Goal: Answer question/provide support

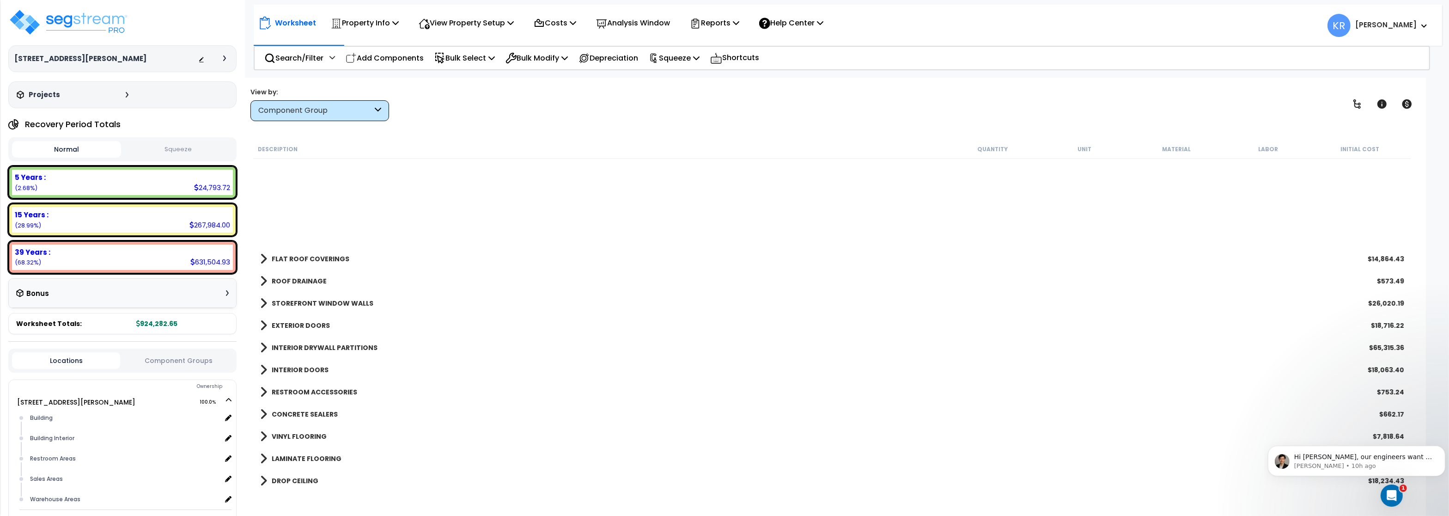
scroll to position [222, 0]
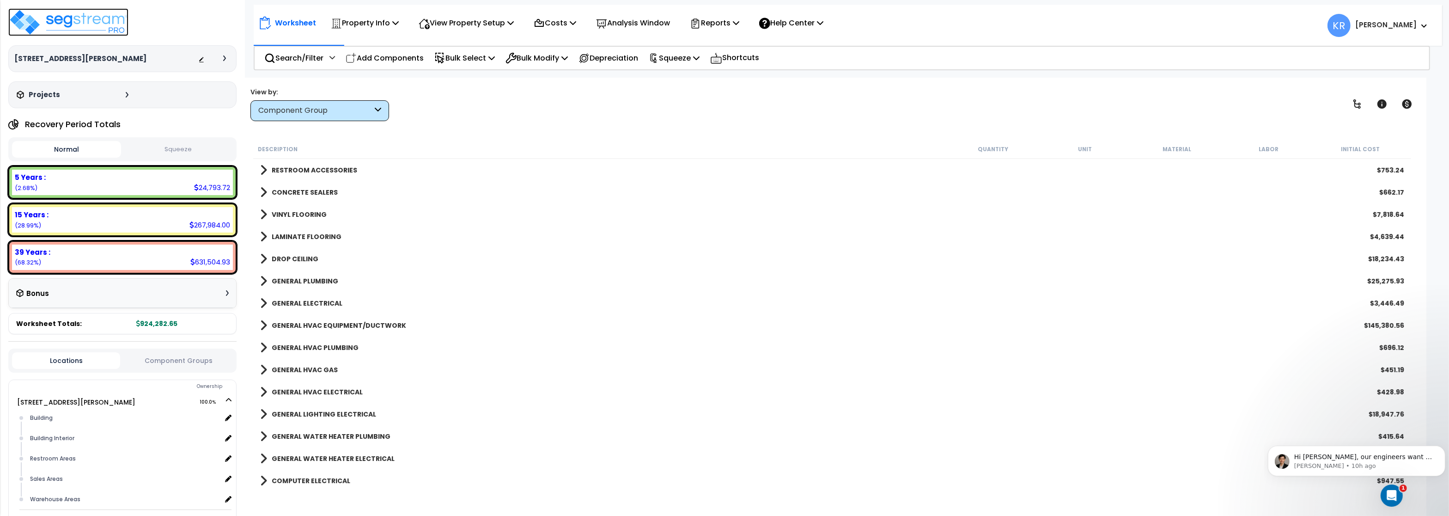
click at [53, 17] on img at bounding box center [68, 22] width 120 height 28
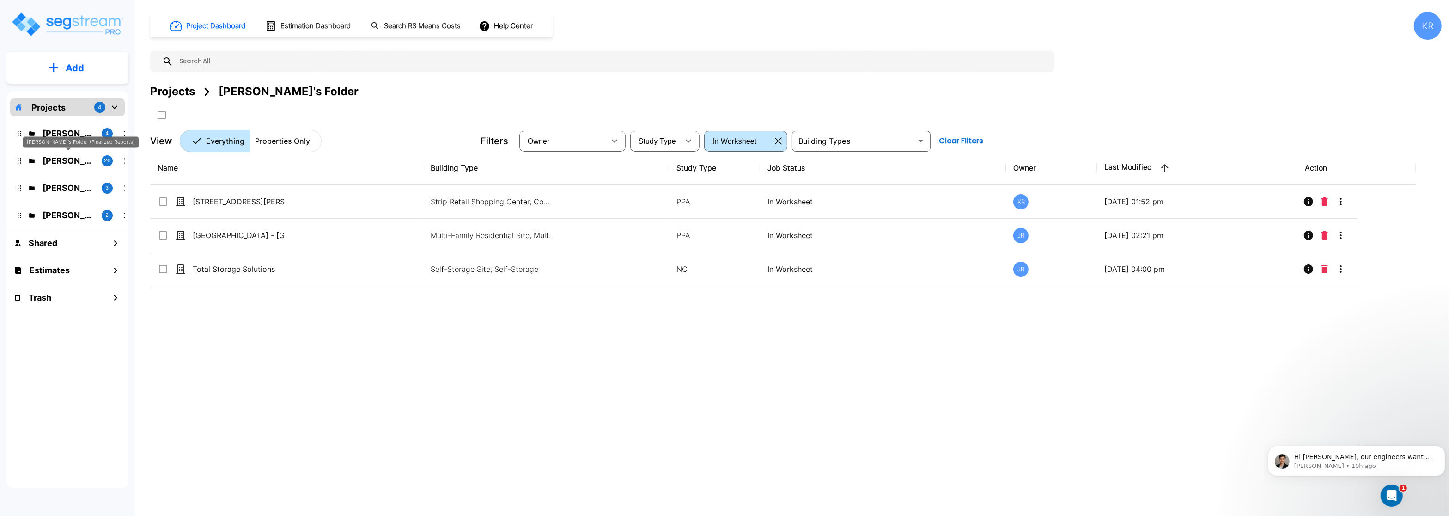
click at [55, 160] on p "[PERSON_NAME]'s Folder (Finalized Reports)" at bounding box center [69, 160] width 52 height 12
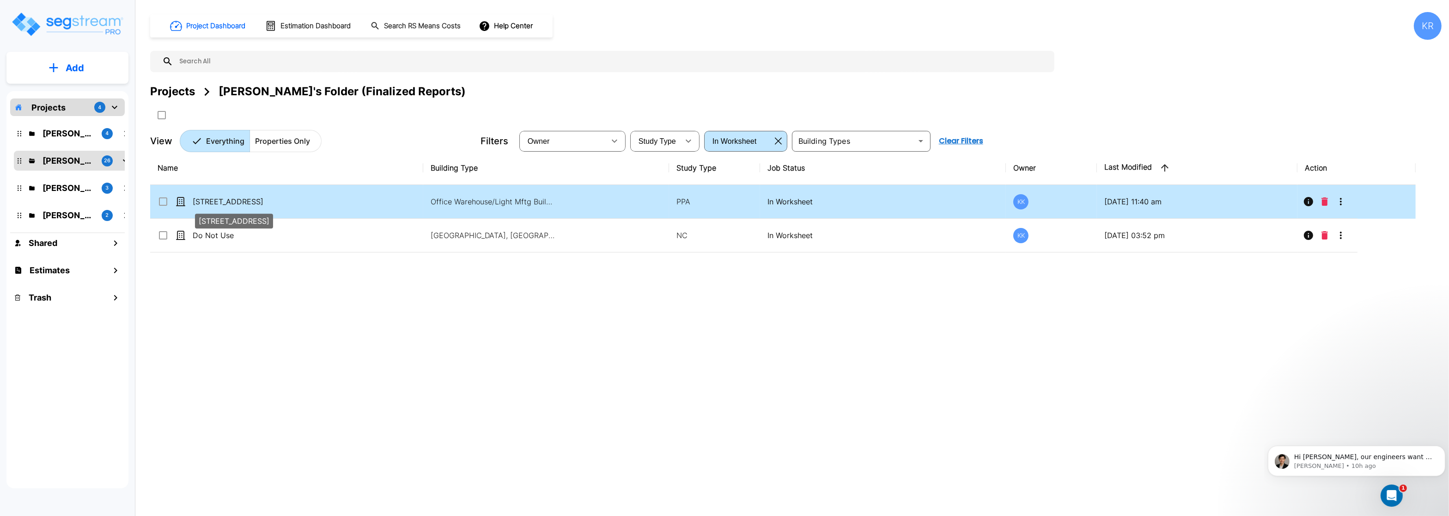
click at [212, 199] on p "[STREET_ADDRESS]" at bounding box center [239, 201] width 92 height 11
checkbox input "true"
click at [212, 199] on p "9420 Developers Drive" at bounding box center [239, 201] width 92 height 11
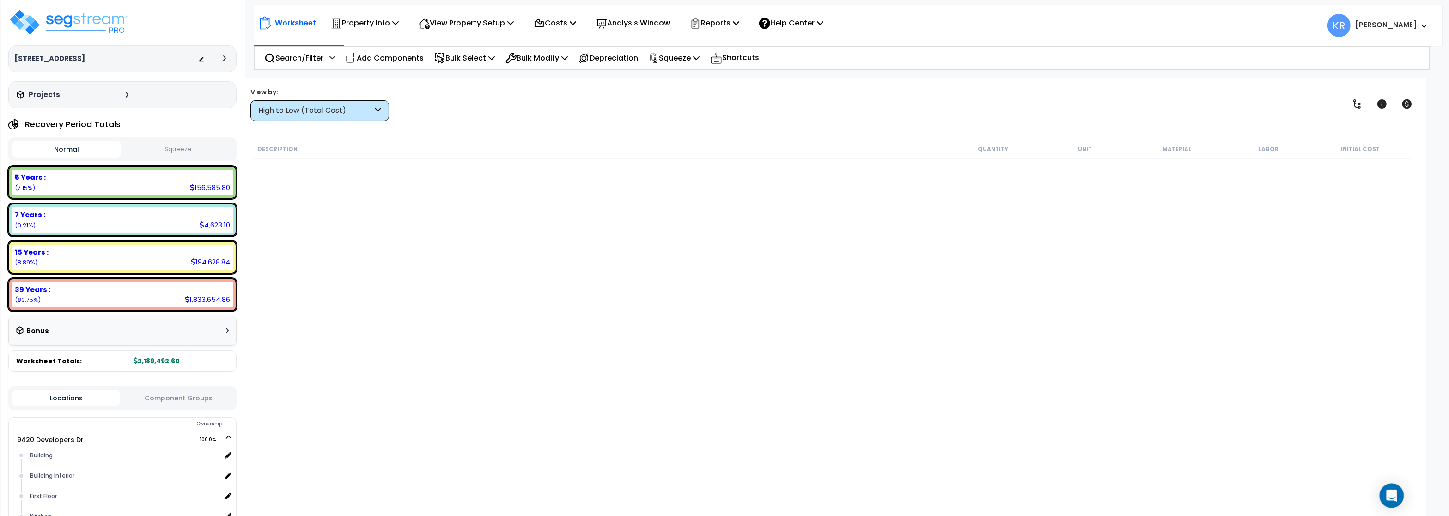
click at [1394, 490] on div "Open Intercom Messenger" at bounding box center [1392, 495] width 24 height 24
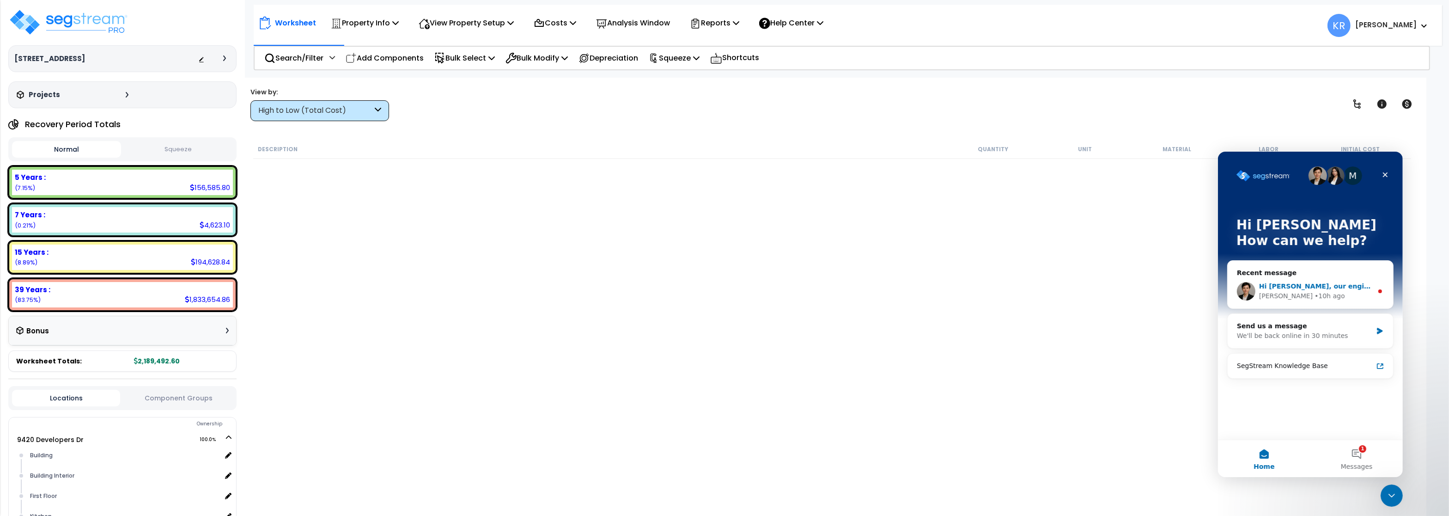
click at [1314, 291] on div "• 10h ago" at bounding box center [1329, 296] width 30 height 10
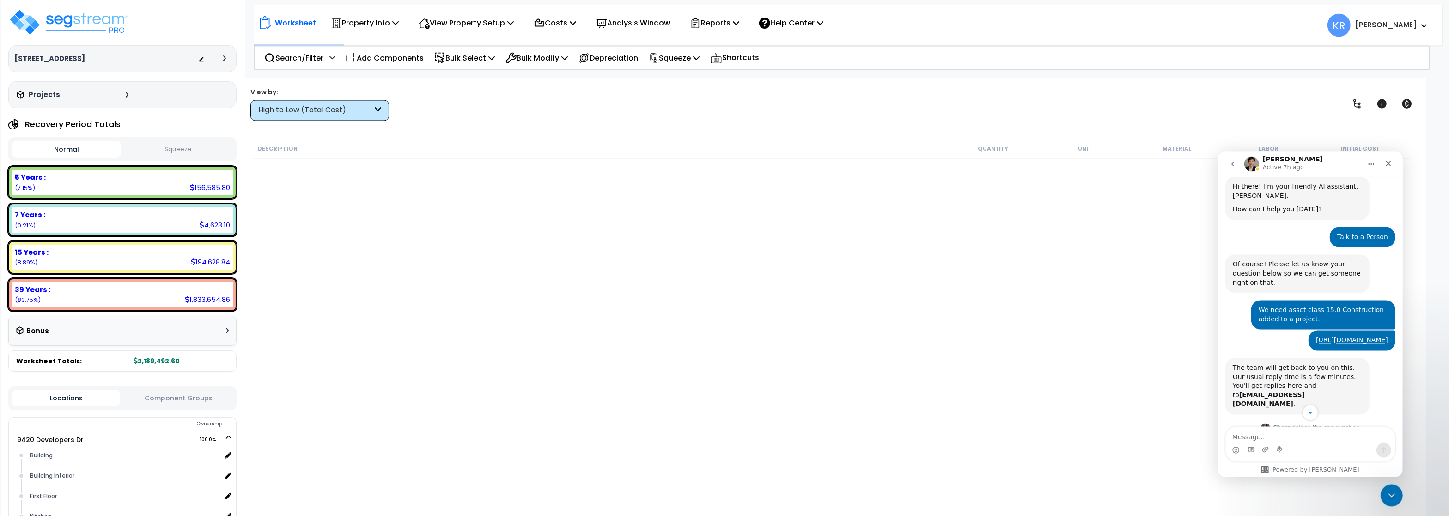
scroll to position [40, 0]
click at [1389, 161] on icon "Close" at bounding box center [1387, 162] width 7 height 7
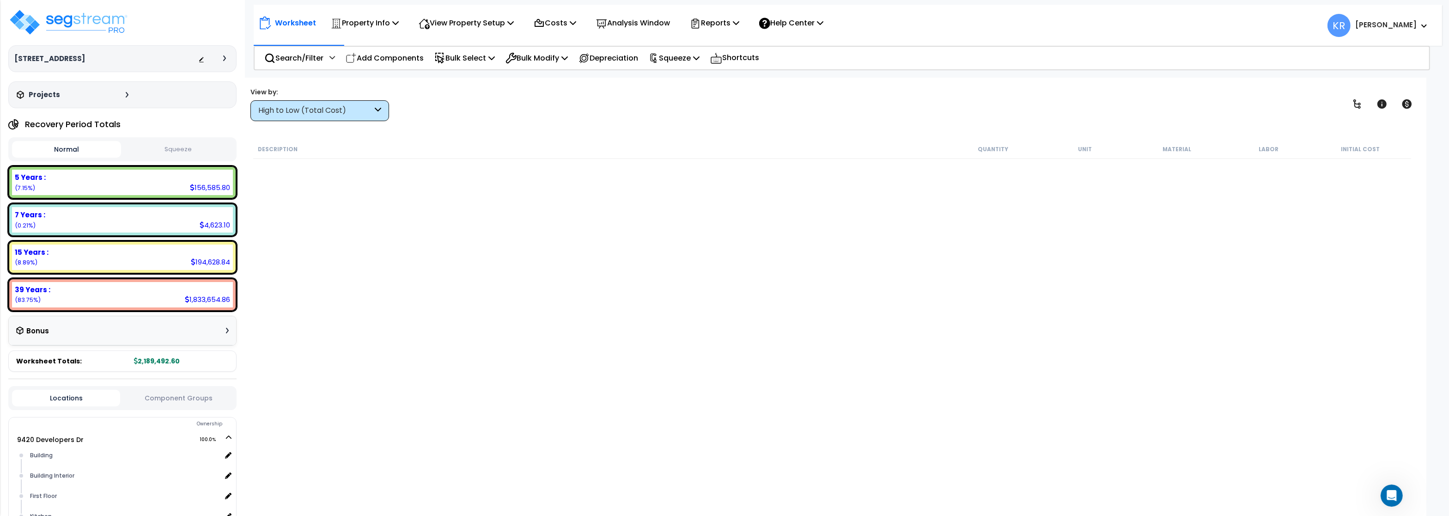
scroll to position [486, 0]
click at [614, 65] on div "Depreciation" at bounding box center [609, 58] width 60 height 22
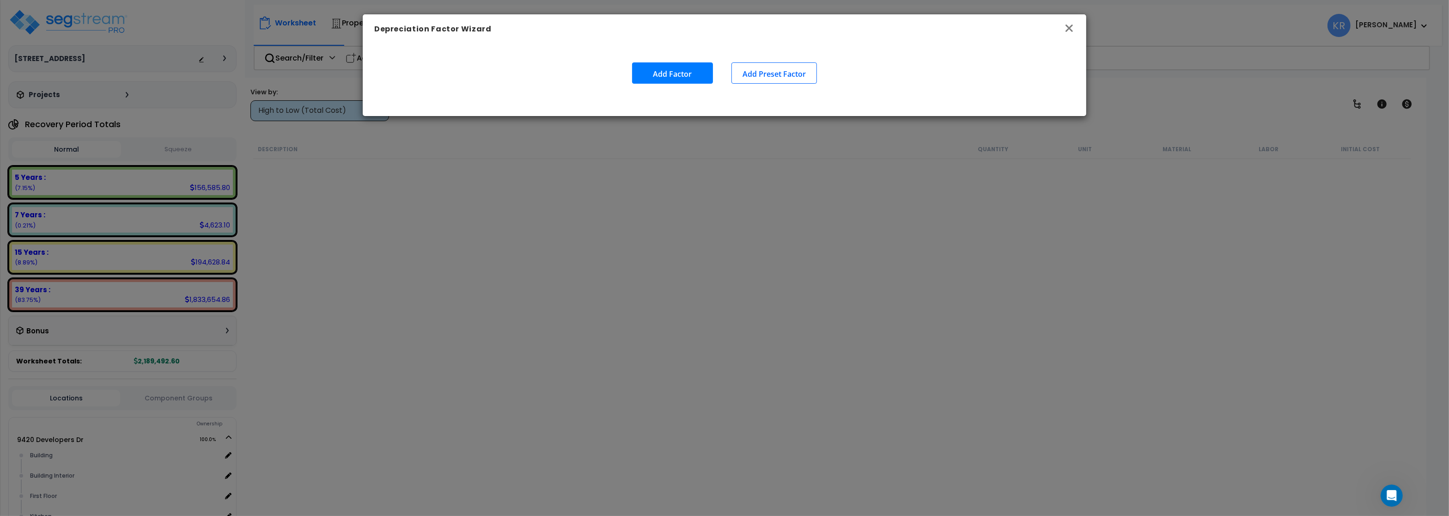
click at [1070, 28] on icon "button" at bounding box center [1069, 27] width 7 height 7
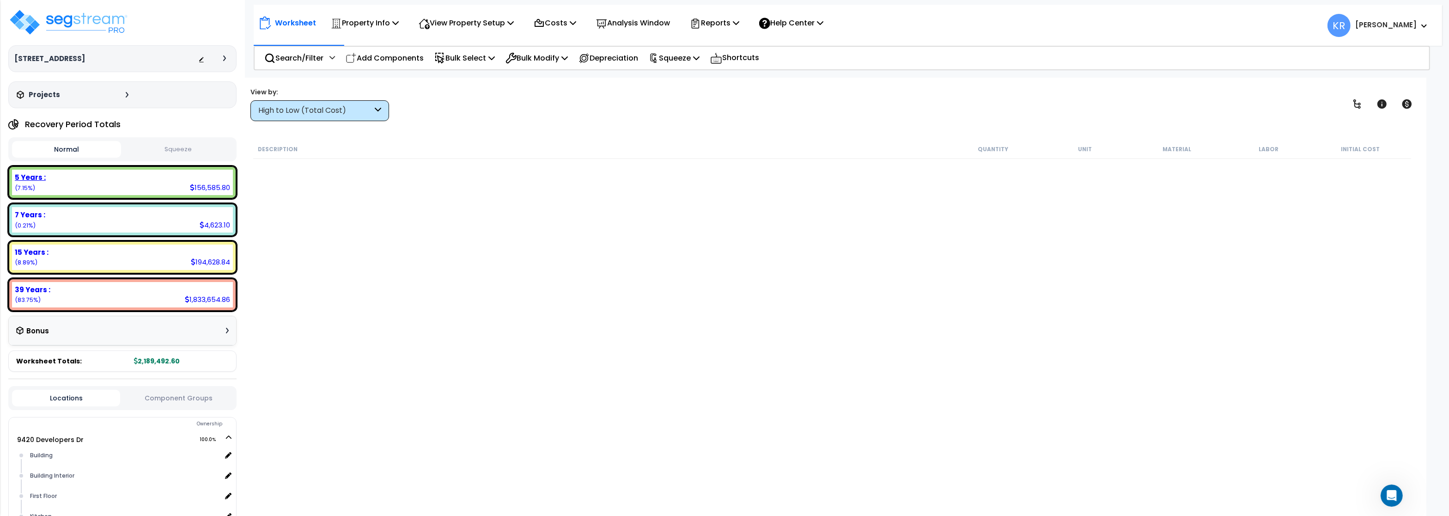
click at [97, 180] on div "5 Years :" at bounding box center [122, 177] width 215 height 10
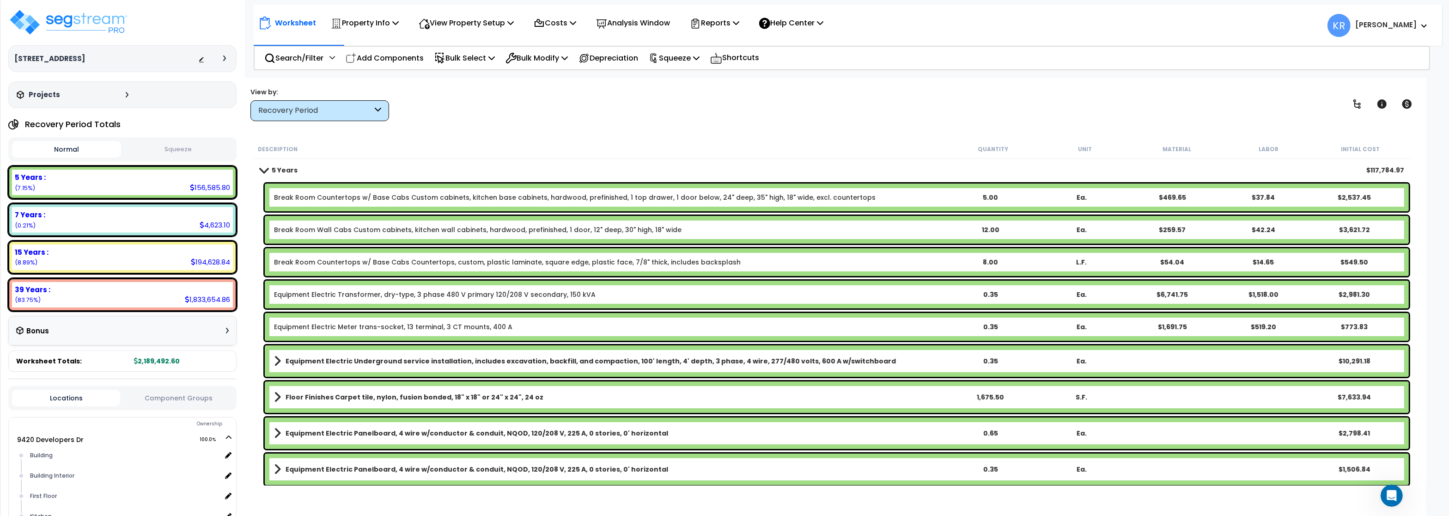
click at [365, 194] on link "Break Room Countertops w/ Base Cabs Custom cabinets, kitchen base cabinets, har…" at bounding box center [575, 197] width 602 height 9
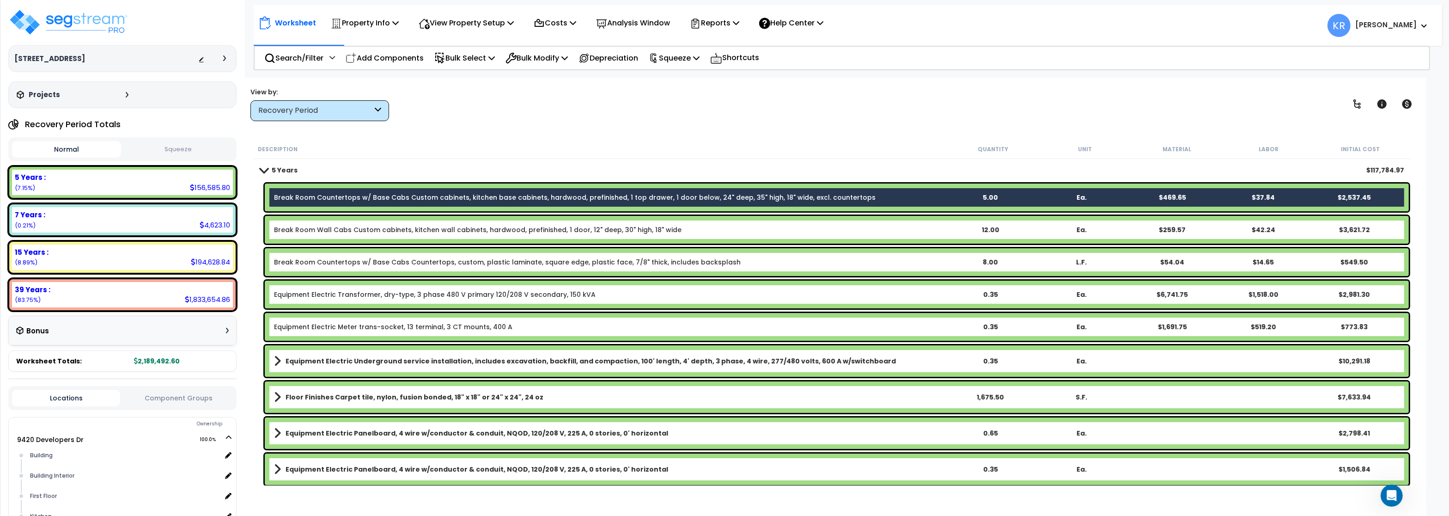
click at [372, 219] on div "Break Room Wall Cabs Custom cabinets, kitchen wall cabinets, hardwood, prefinis…" at bounding box center [837, 230] width 1144 height 28
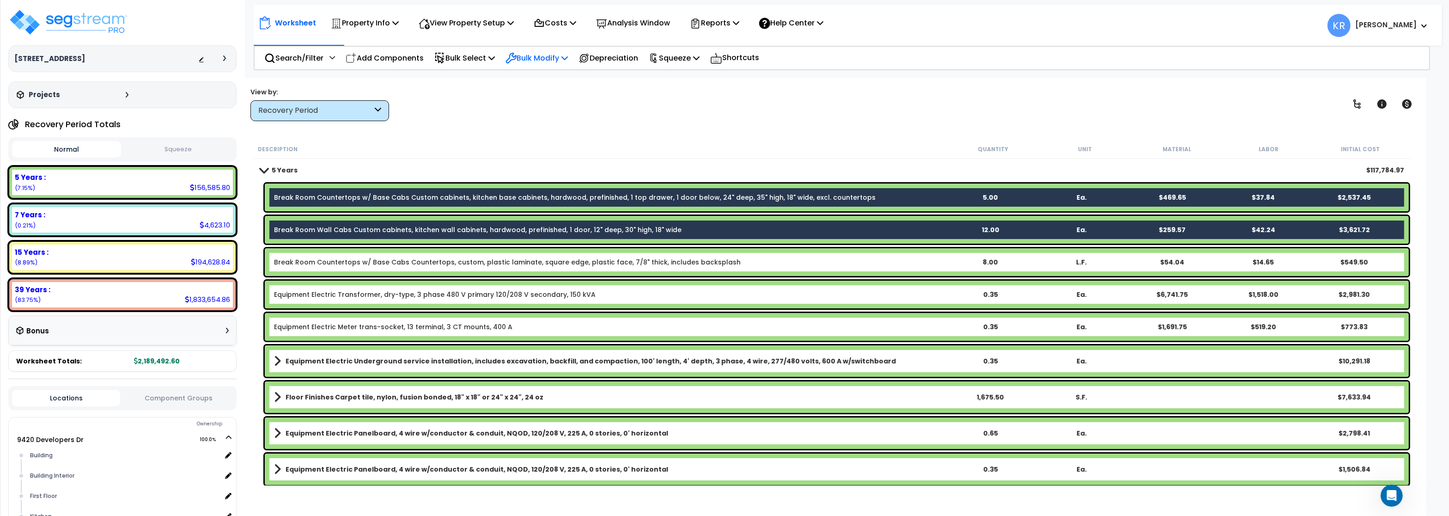
click at [544, 51] on div "Bulk Modify" at bounding box center [537, 58] width 62 height 22
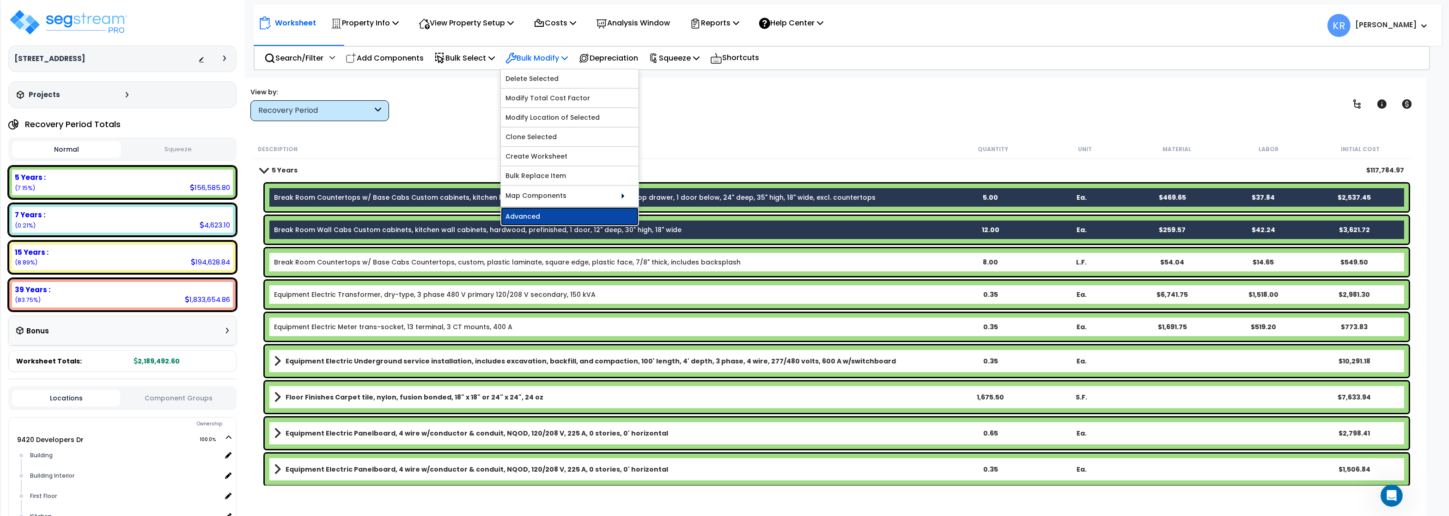
click at [534, 215] on link "Advanced" at bounding box center [570, 216] width 138 height 18
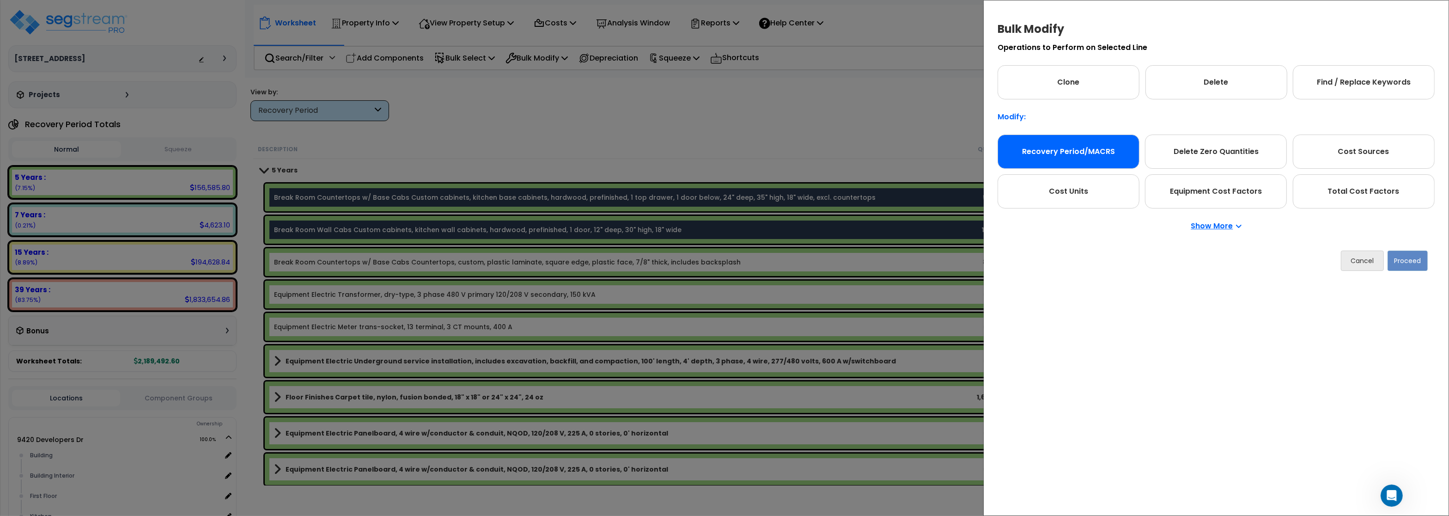
click at [1113, 150] on div "Recovery Period/MACRS" at bounding box center [1069, 151] width 142 height 34
click at [1404, 263] on button "Proceed" at bounding box center [1408, 260] width 40 height 20
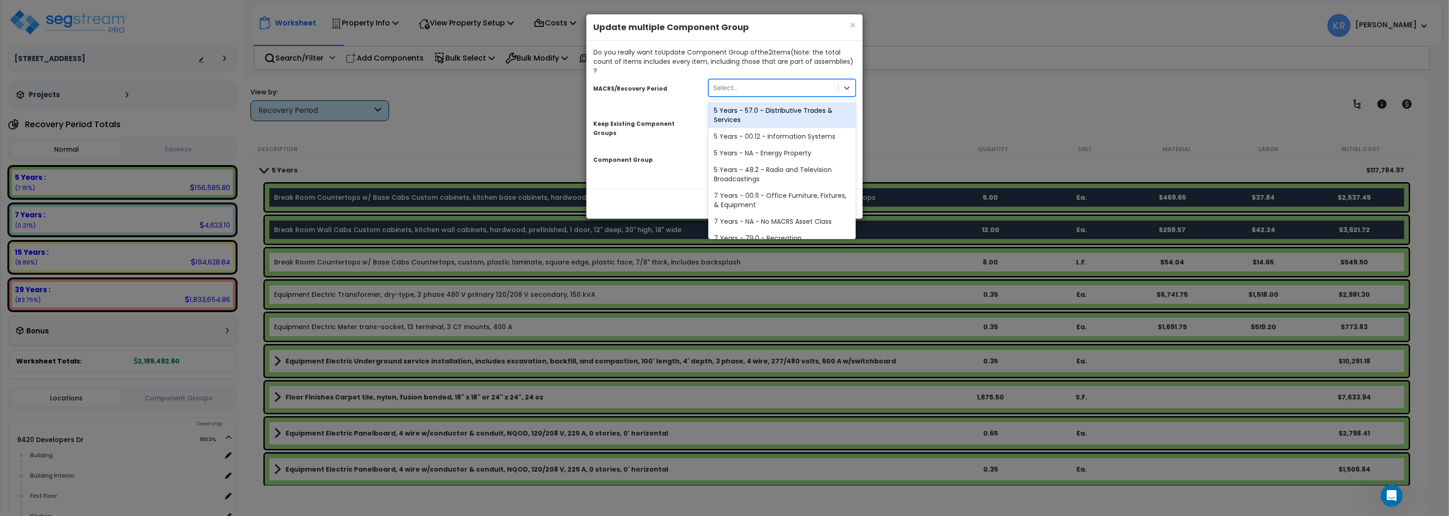
click at [788, 80] on div "Select..." at bounding box center [773, 87] width 129 height 15
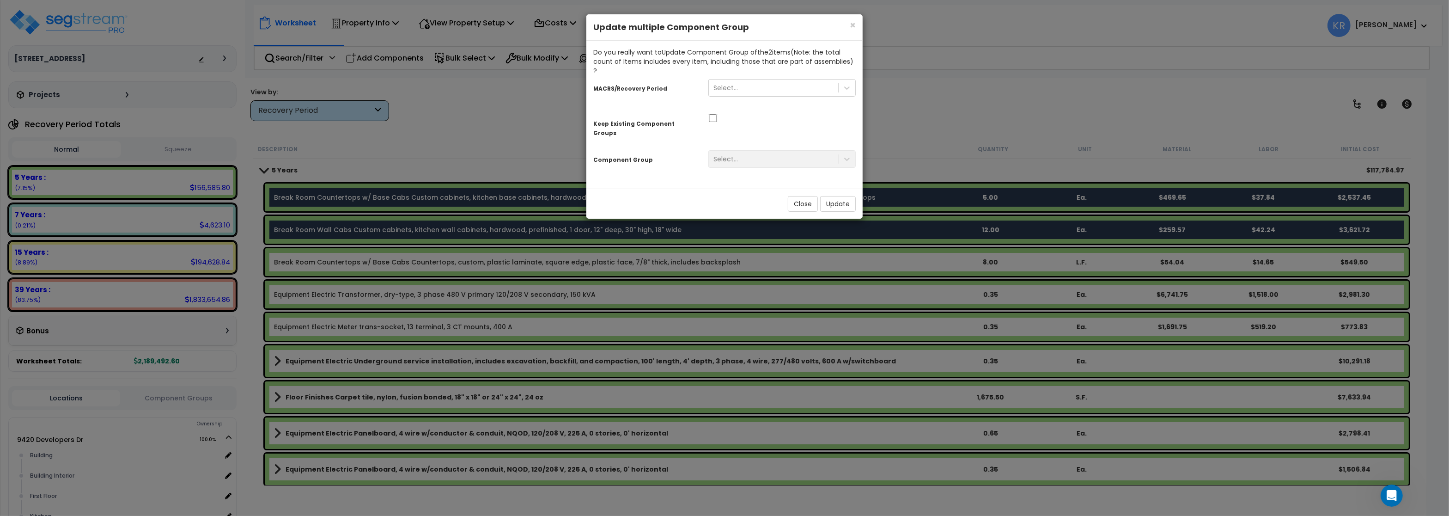
click at [680, 79] on div "MACRS/Recovery Period" at bounding box center [643, 87] width 115 height 16
click at [746, 150] on div "Select..." at bounding box center [781, 159] width 161 height 18
click at [795, 196] on button "Close" at bounding box center [803, 204] width 30 height 16
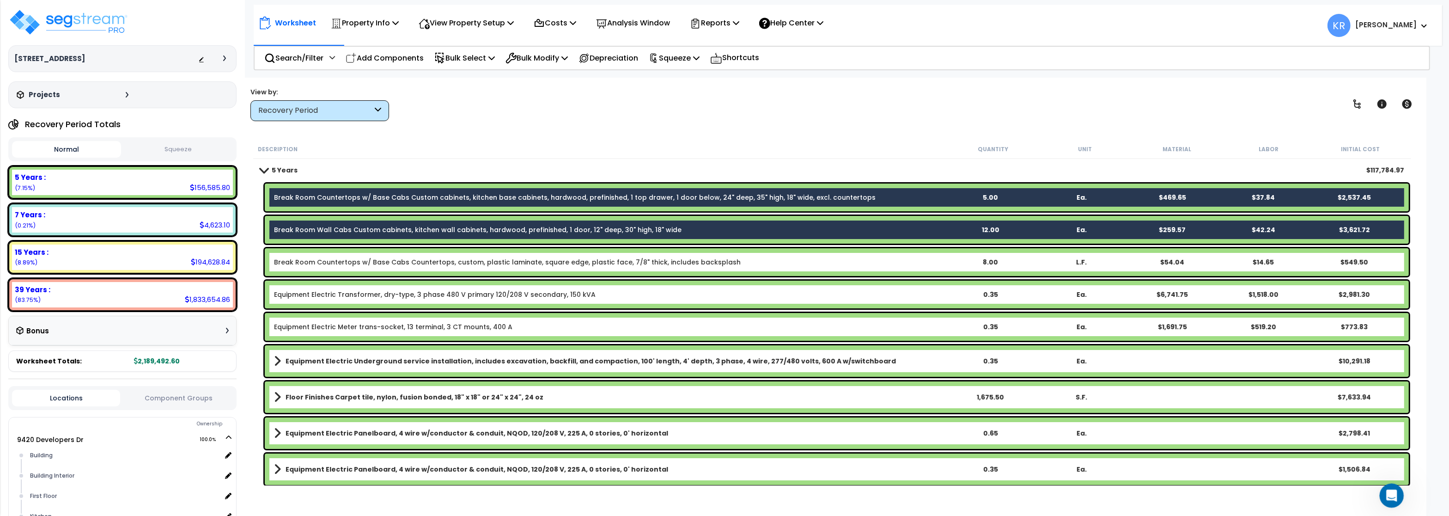
click at [1390, 498] on icon "Open Intercom Messenger" at bounding box center [1390, 494] width 15 height 15
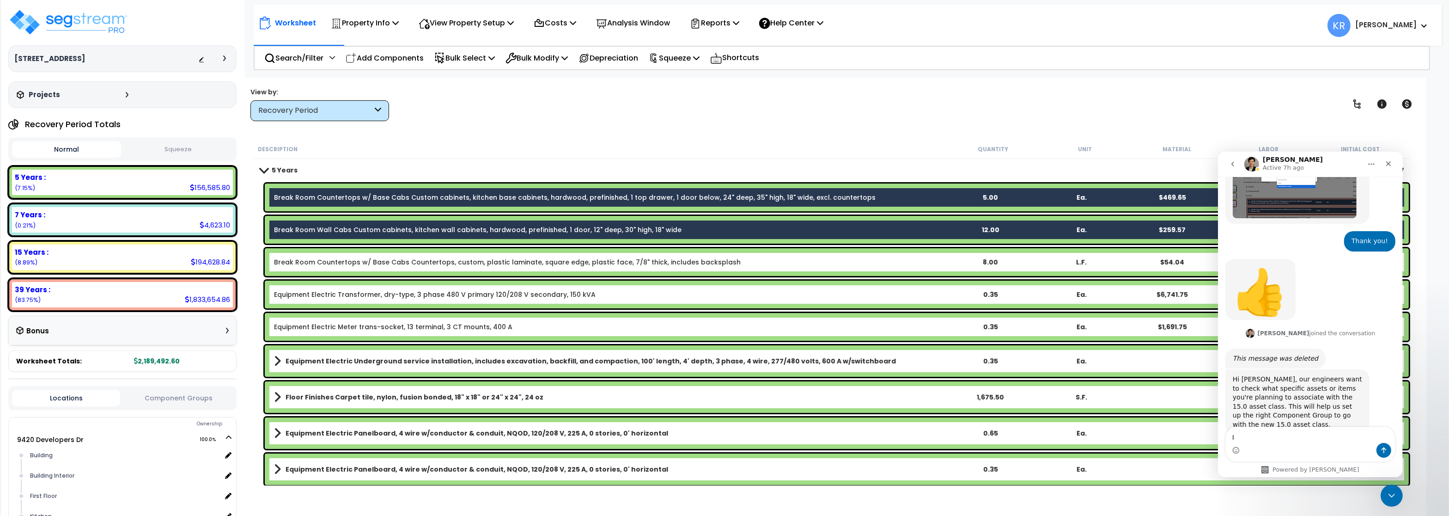
type textarea "I"
click at [293, 115] on div "Recovery Period" at bounding box center [315, 110] width 114 height 11
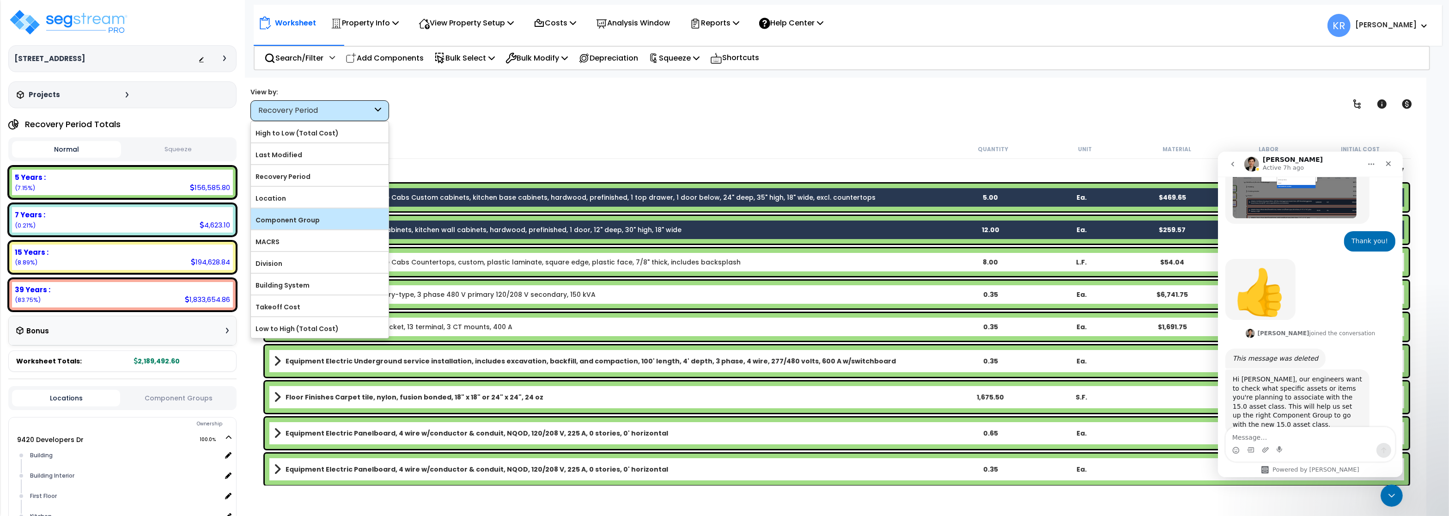
click at [293, 222] on label "Component Group" at bounding box center [320, 220] width 138 height 14
click at [0, 0] on input "Component Group" at bounding box center [0, 0] width 0 height 0
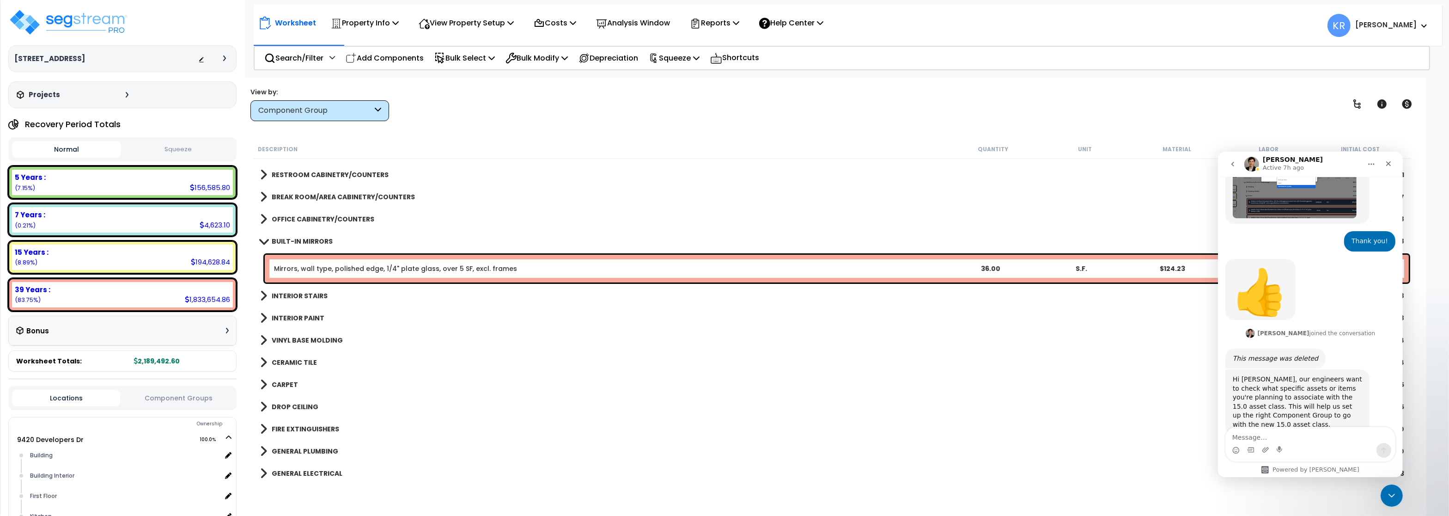
scroll to position [333, 0]
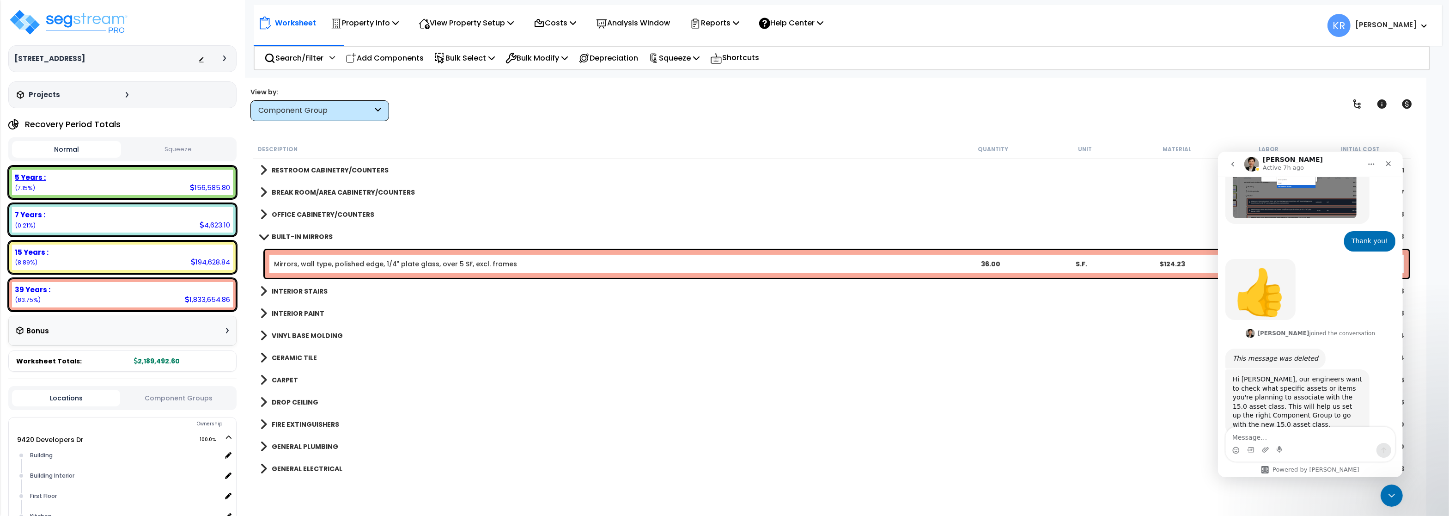
click at [140, 175] on div "5 Years :" at bounding box center [122, 177] width 215 height 10
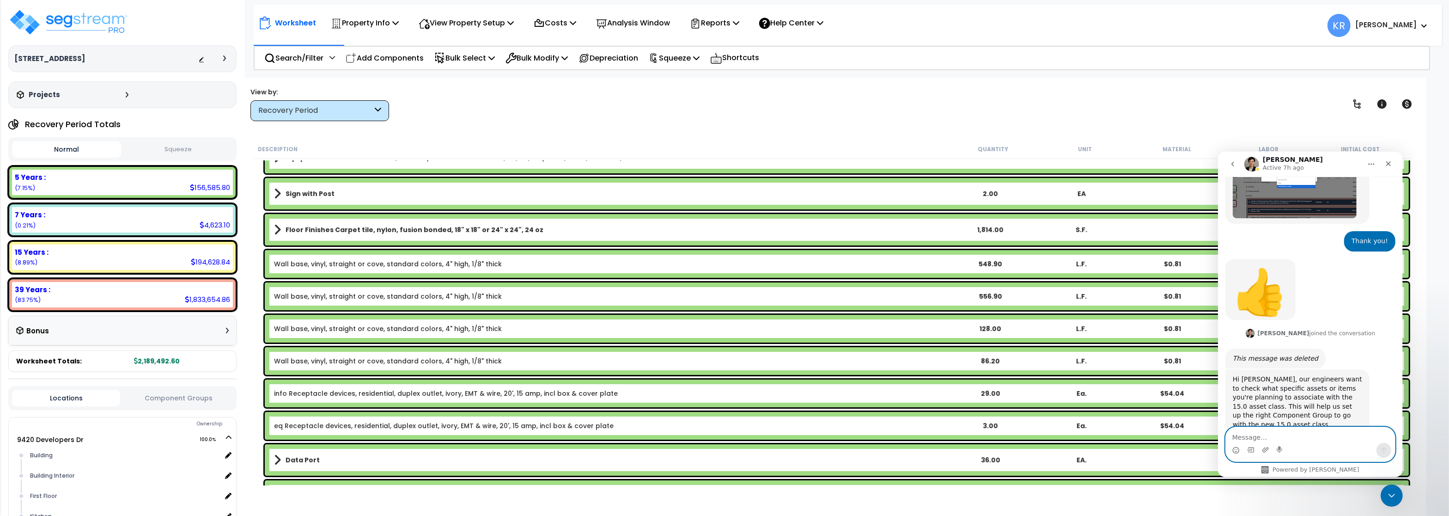
click at [1240, 432] on textarea "Message…" at bounding box center [1309, 435] width 169 height 16
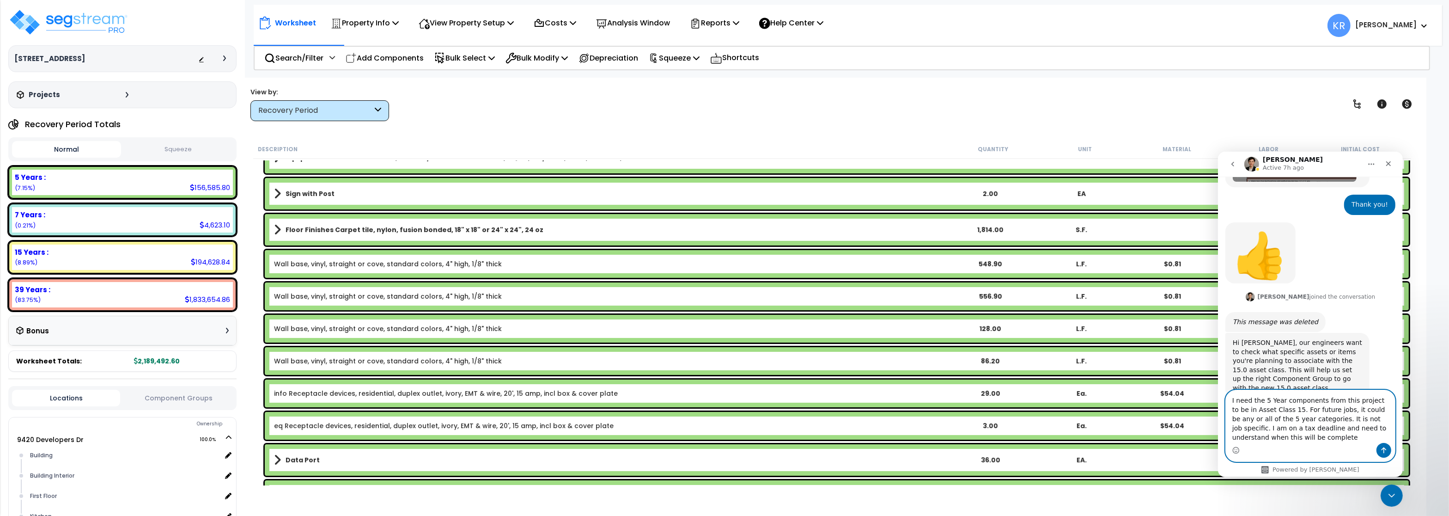
scroll to position [523, 0]
paste textarea "[URL][DOMAIN_NAME]"
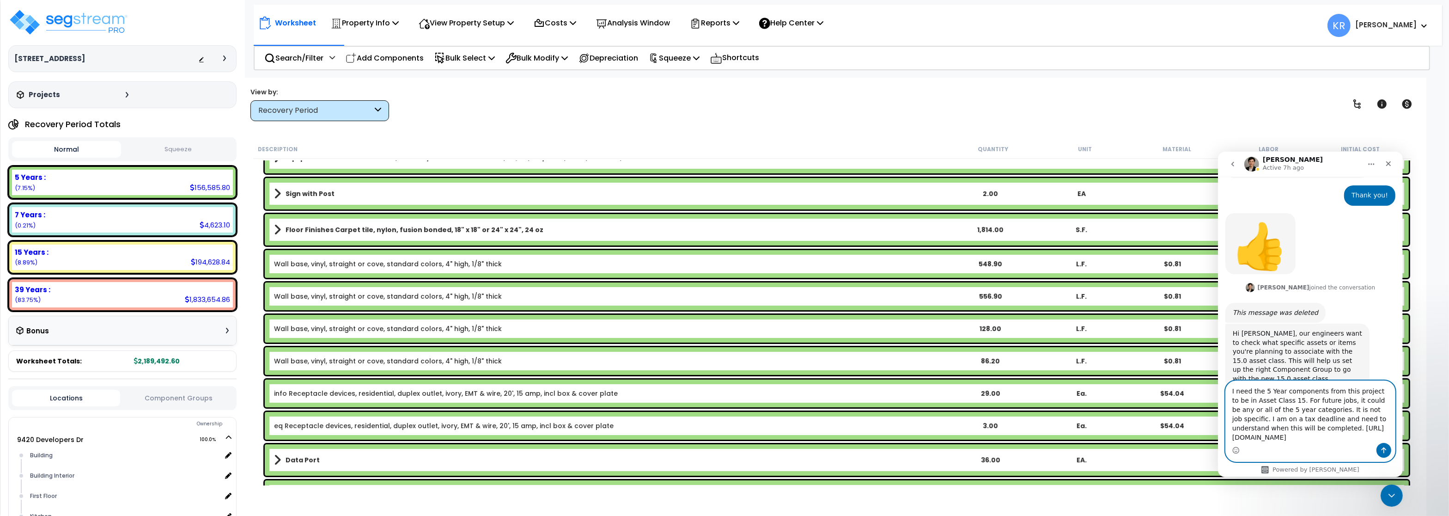
scroll to position [532, 0]
type textarea "I need the 5 Year components from this project to be in Asset Class 15. For fut…"
click at [1388, 448] on button "Send a message…" at bounding box center [1383, 449] width 15 height 15
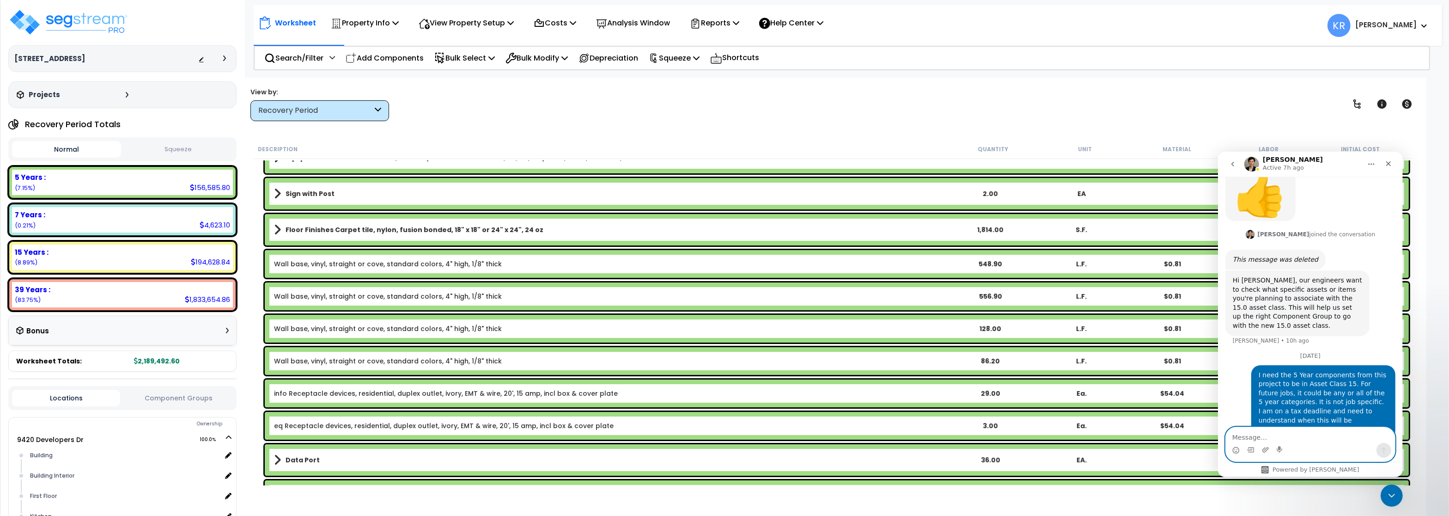
scroll to position [602, 0]
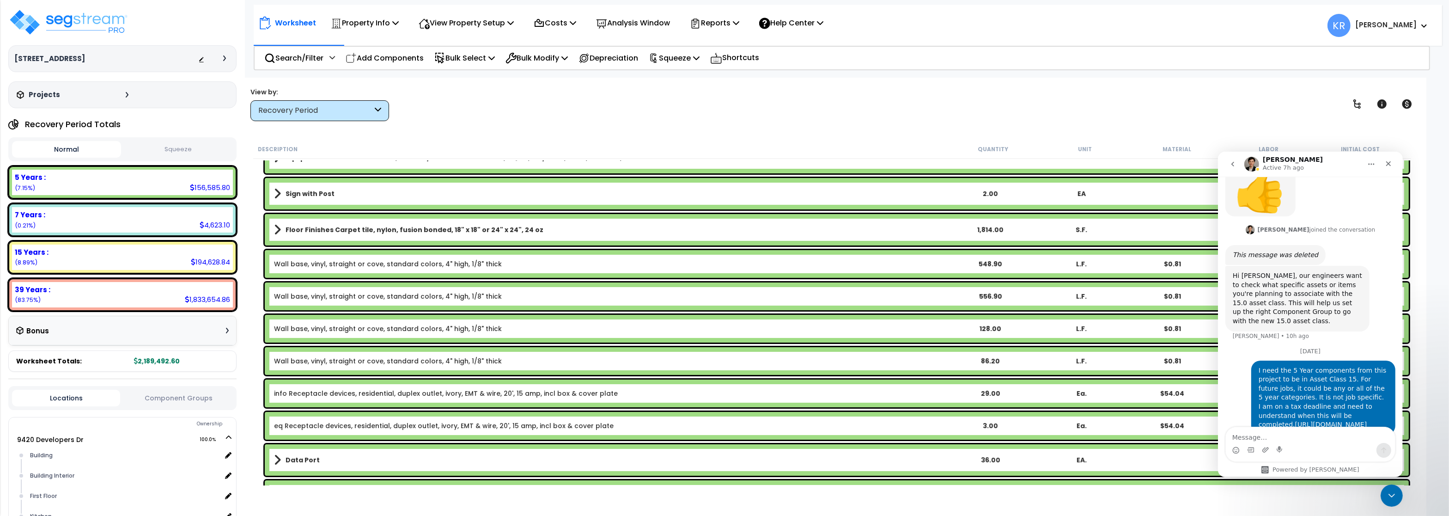
click at [326, 189] on link "Sign with Post" at bounding box center [609, 193] width 670 height 13
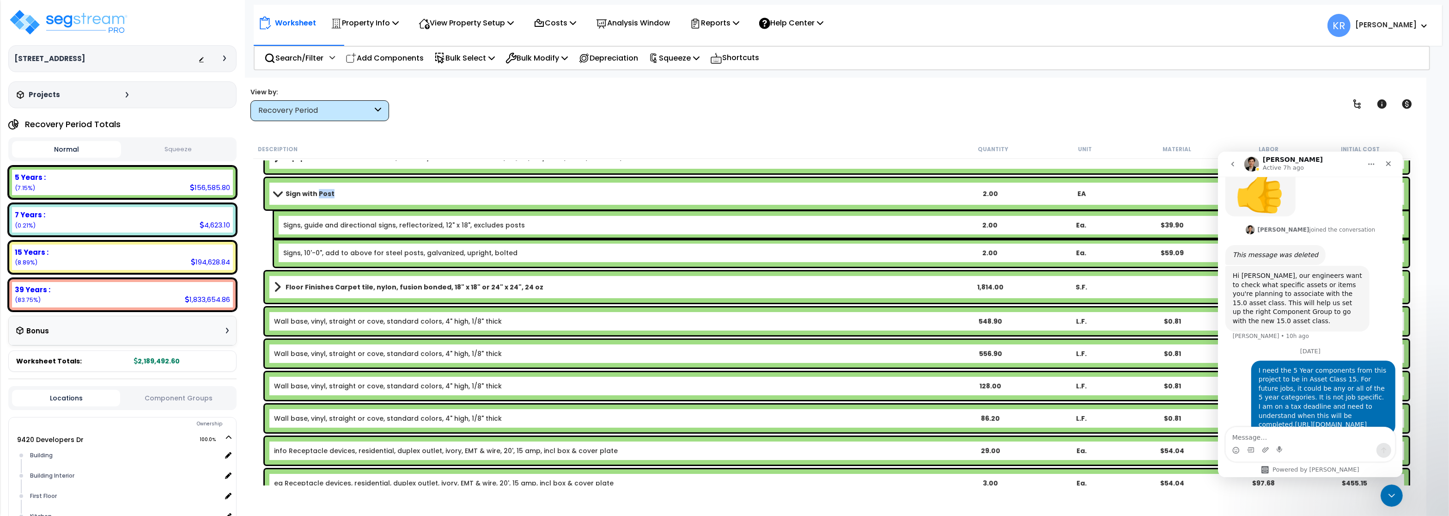
click at [326, 189] on link "Sign with Post" at bounding box center [609, 193] width 670 height 13
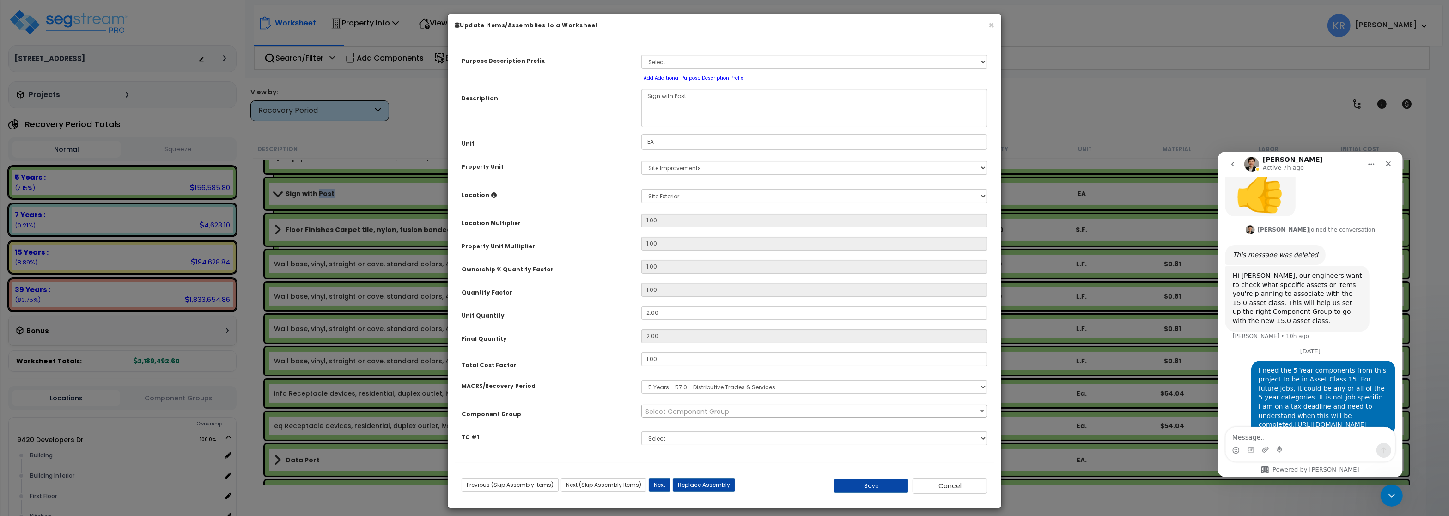
select select "57119"
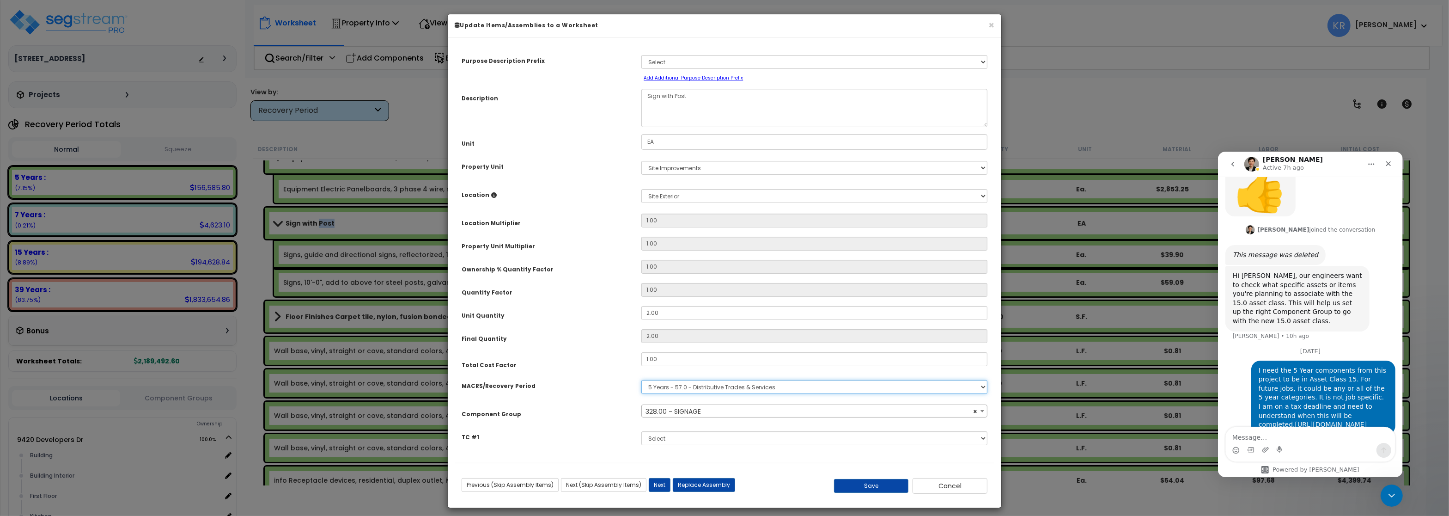
click at [641, 380] on select "Select MACRS/Recovery Period 5 Years - 57.0 - Distributive Trades & Services 5 …" at bounding box center [814, 387] width 346 height 14
click at [954, 489] on button "Cancel" at bounding box center [950, 486] width 75 height 16
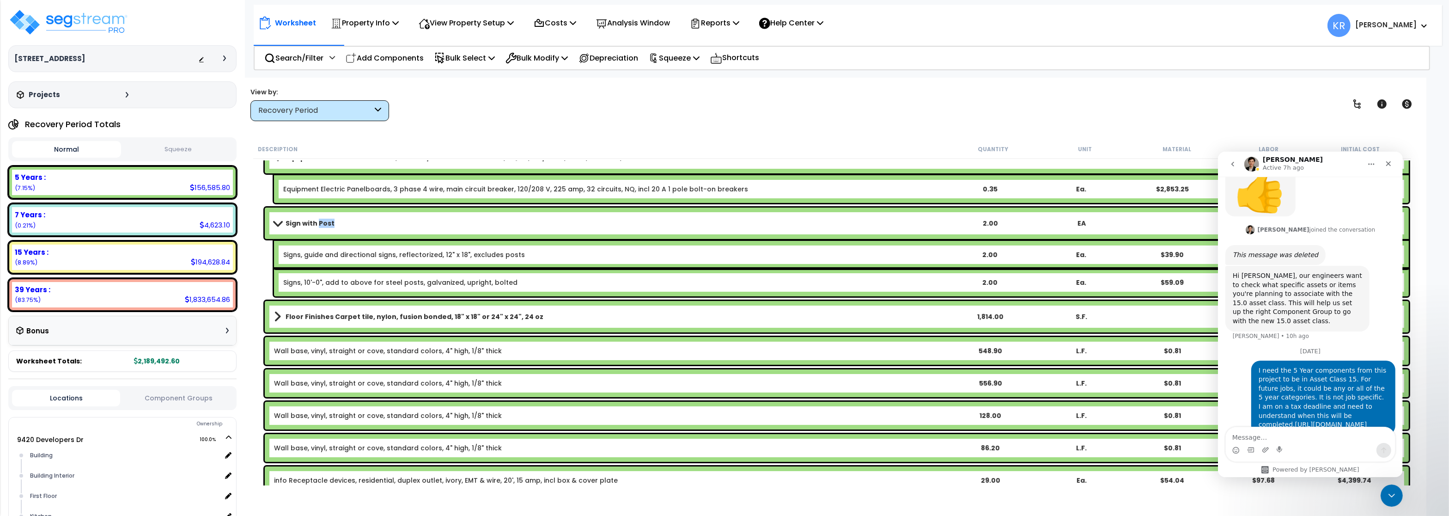
drag, startPoint x: 1312, startPoint y: 408, endPoint x: 1250, endPoint y: 342, distance: 90.6
click at [1250, 360] on div "I need the 5 Year components from this project to be in Asset Class 15. For fut…" at bounding box center [1310, 402] width 170 height 85
drag, startPoint x: 1257, startPoint y: 342, endPoint x: 1322, endPoint y: 404, distance: 89.2
click at [1322, 404] on div "I need the 5 Year components from this project to be in Asset Class 15. For fut…" at bounding box center [1323, 397] width 144 height 74
copy div "I need the 5 Year components from this project to be in Asset Class 15. For fut…"
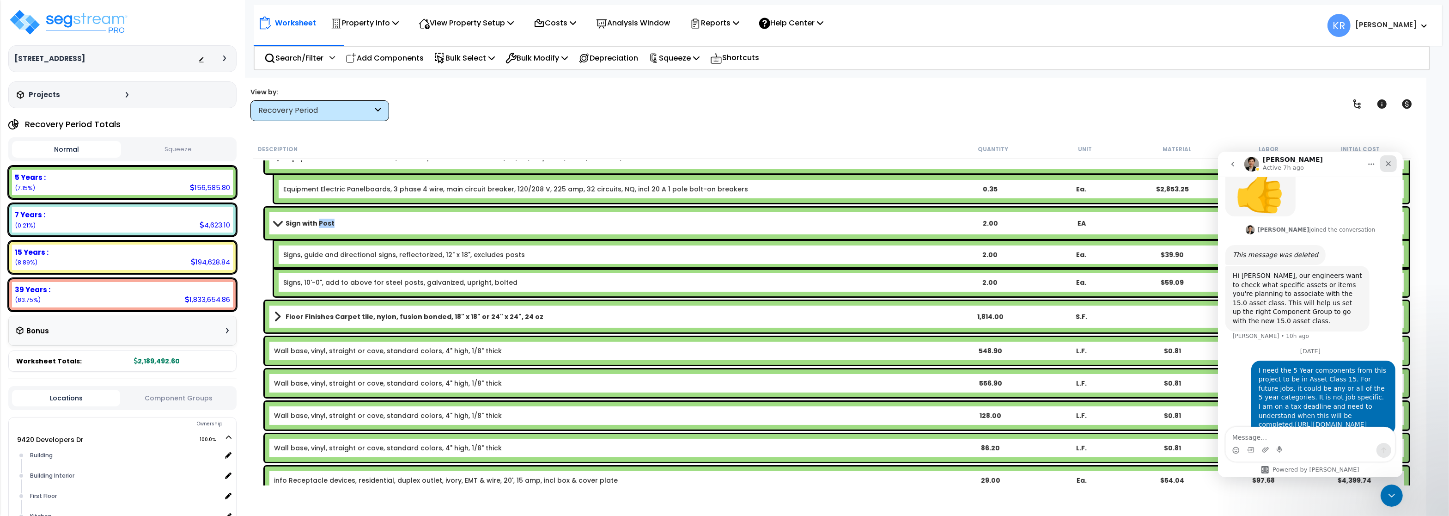
drag, startPoint x: 1386, startPoint y: 164, endPoint x: 2524, endPoint y: 624, distance: 1227.8
click at [1386, 164] on icon "Close" at bounding box center [1387, 162] width 7 height 7
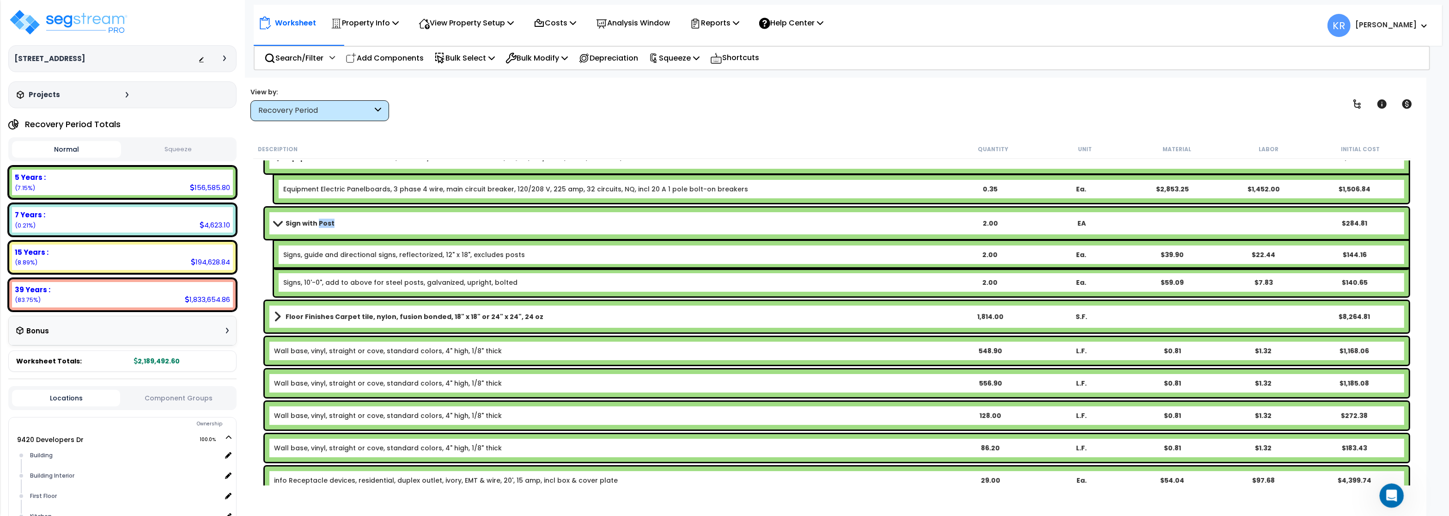
click at [1389, 492] on icon "Open Intercom Messenger" at bounding box center [1390, 494] width 15 height 15
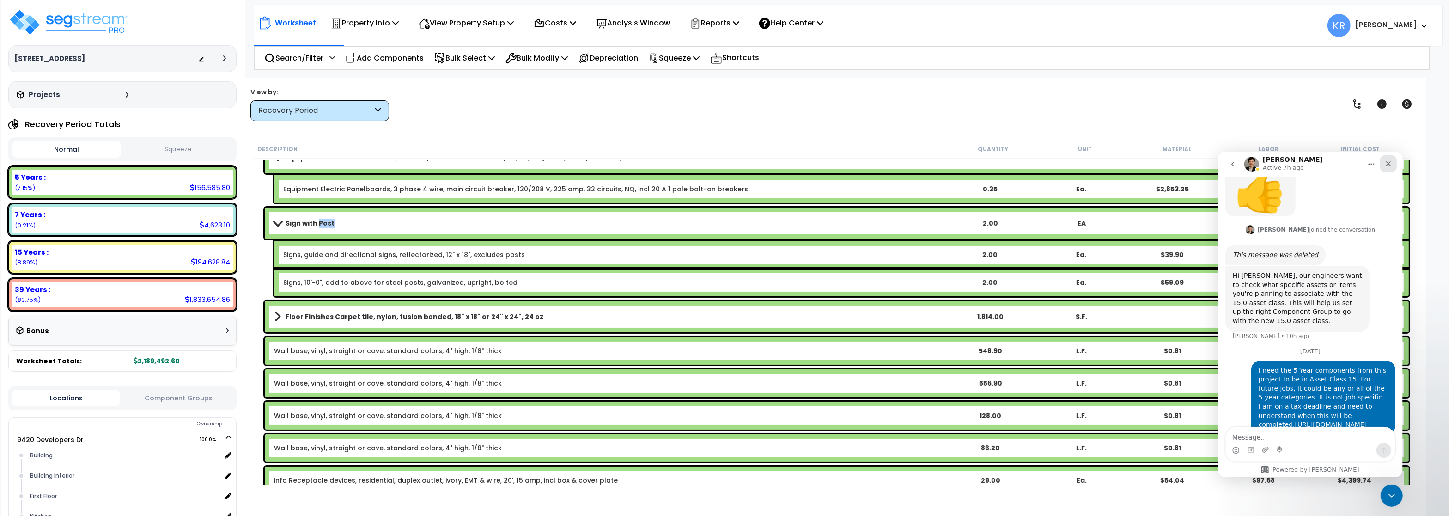
click at [1382, 162] on div "Close" at bounding box center [1388, 163] width 17 height 17
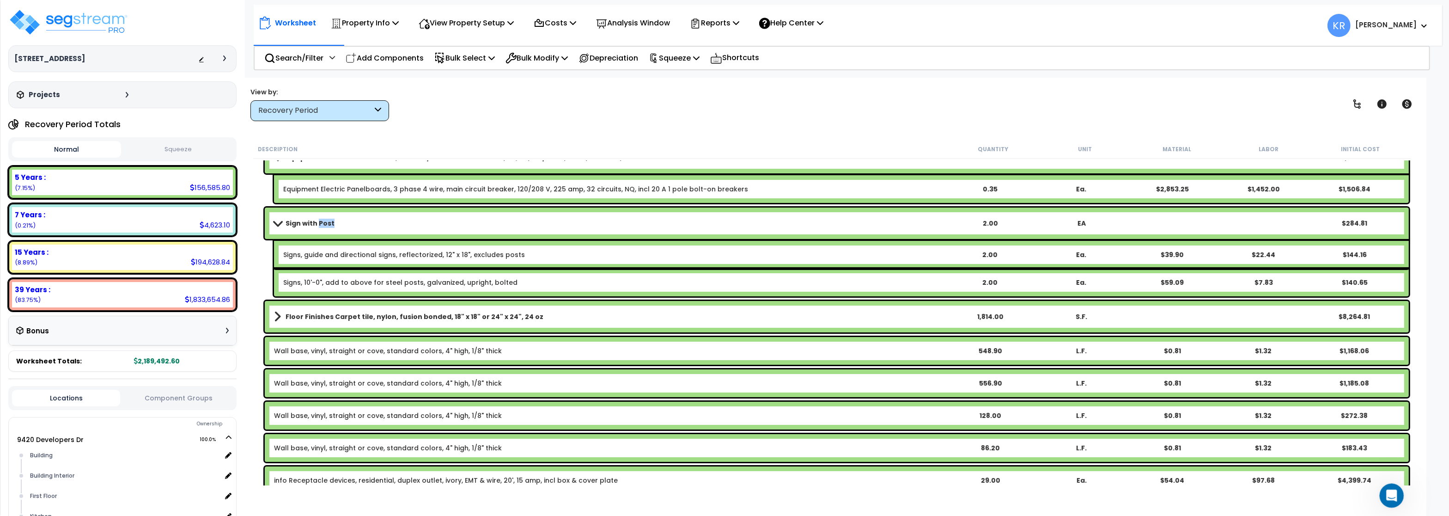
click at [1387, 490] on icon "Open Intercom Messenger" at bounding box center [1390, 494] width 15 height 15
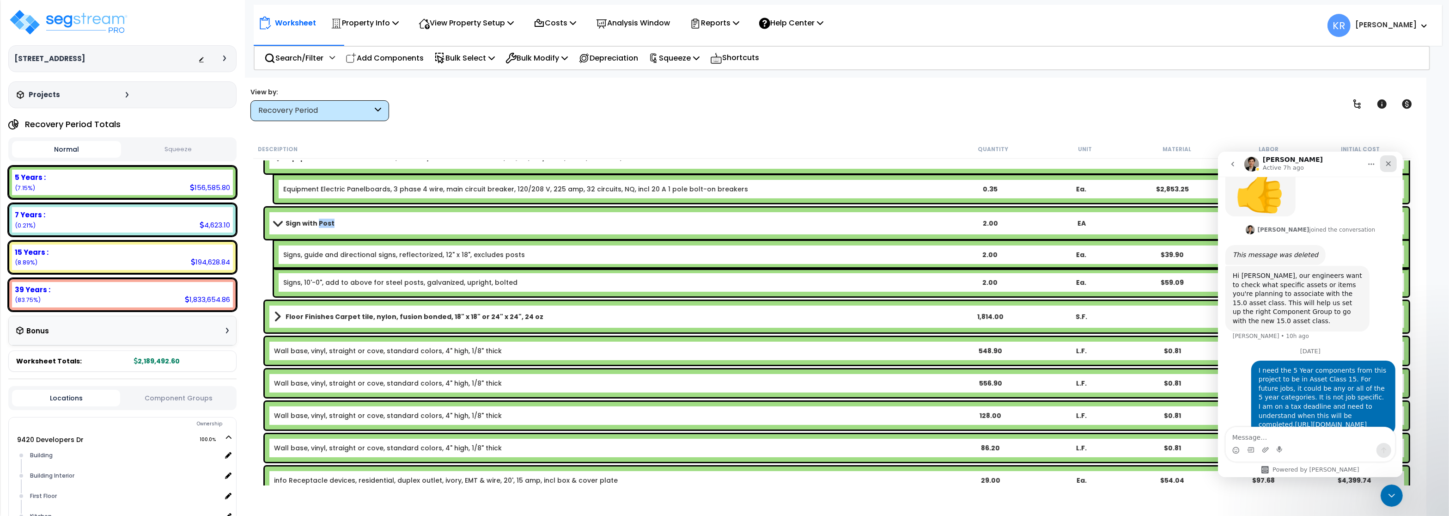
click at [1386, 162] on icon "Close" at bounding box center [1387, 162] width 7 height 7
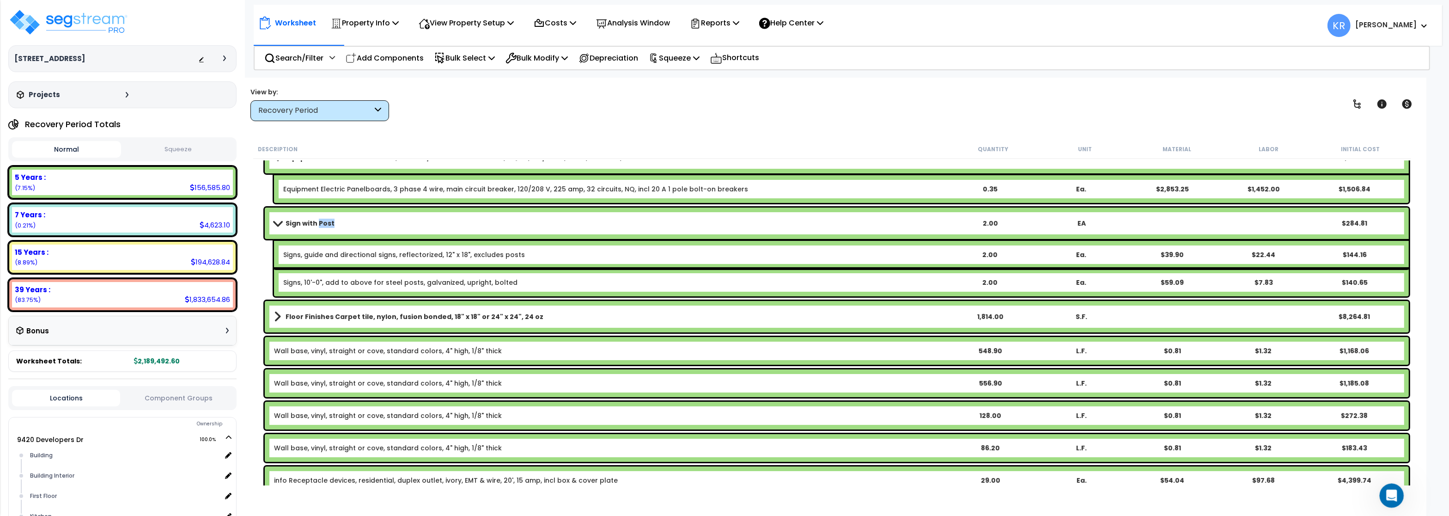
click at [1389, 499] on icon "Open Intercom Messenger" at bounding box center [1390, 494] width 15 height 15
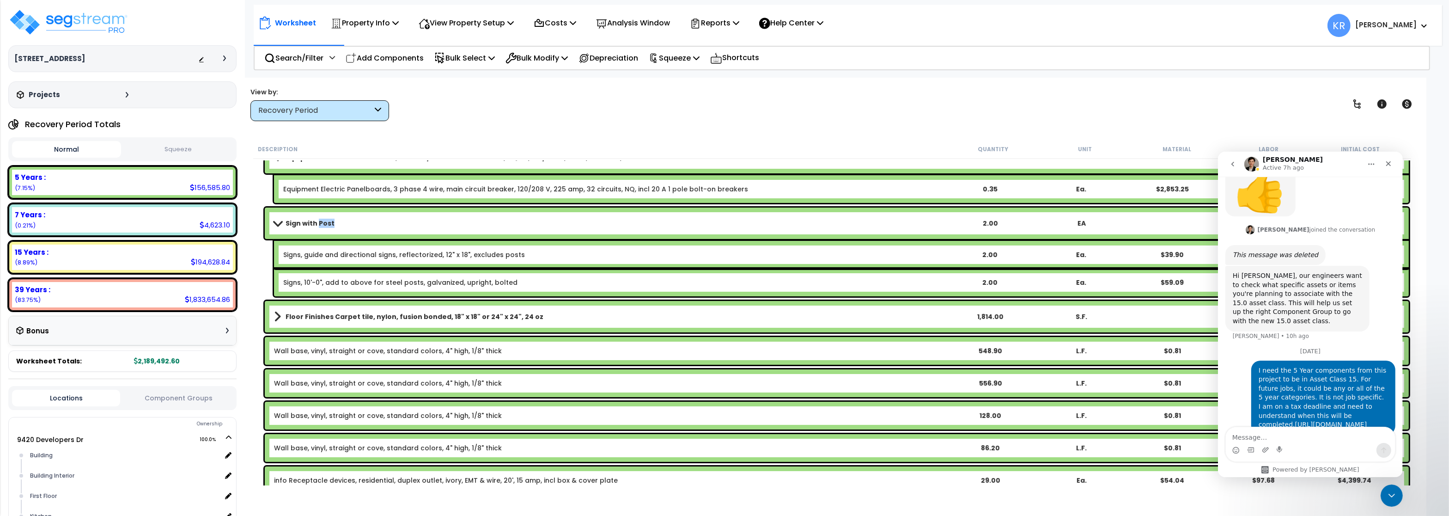
click at [1237, 161] on button "go back" at bounding box center [1233, 164] width 18 height 18
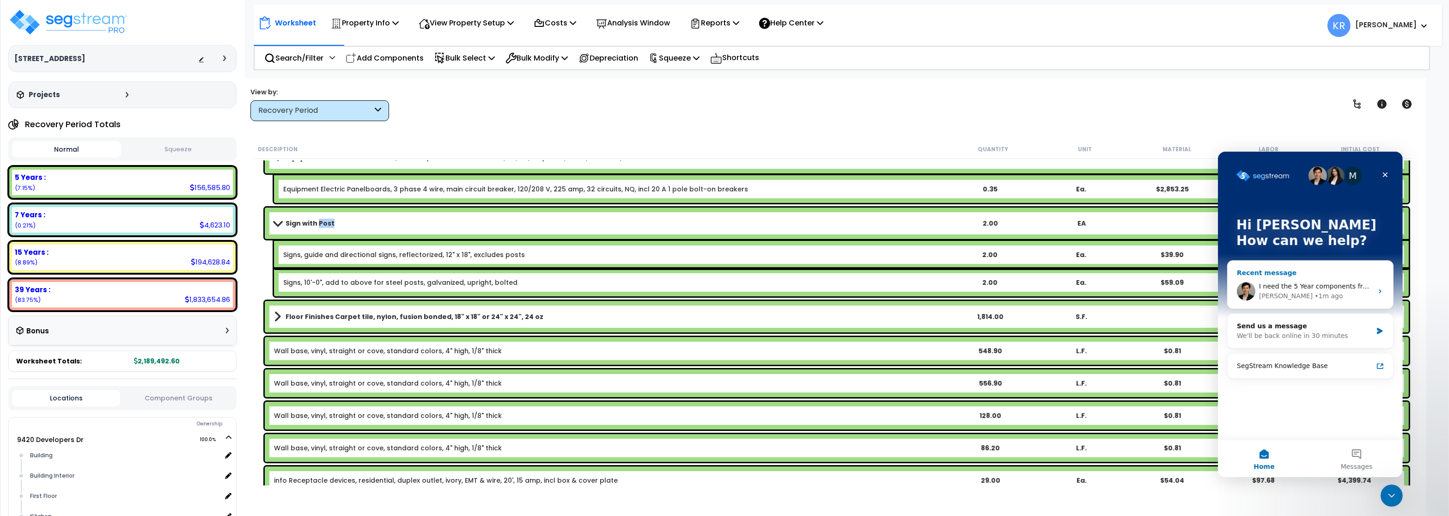
click at [1269, 295] on div "[PERSON_NAME]" at bounding box center [1286, 296] width 54 height 10
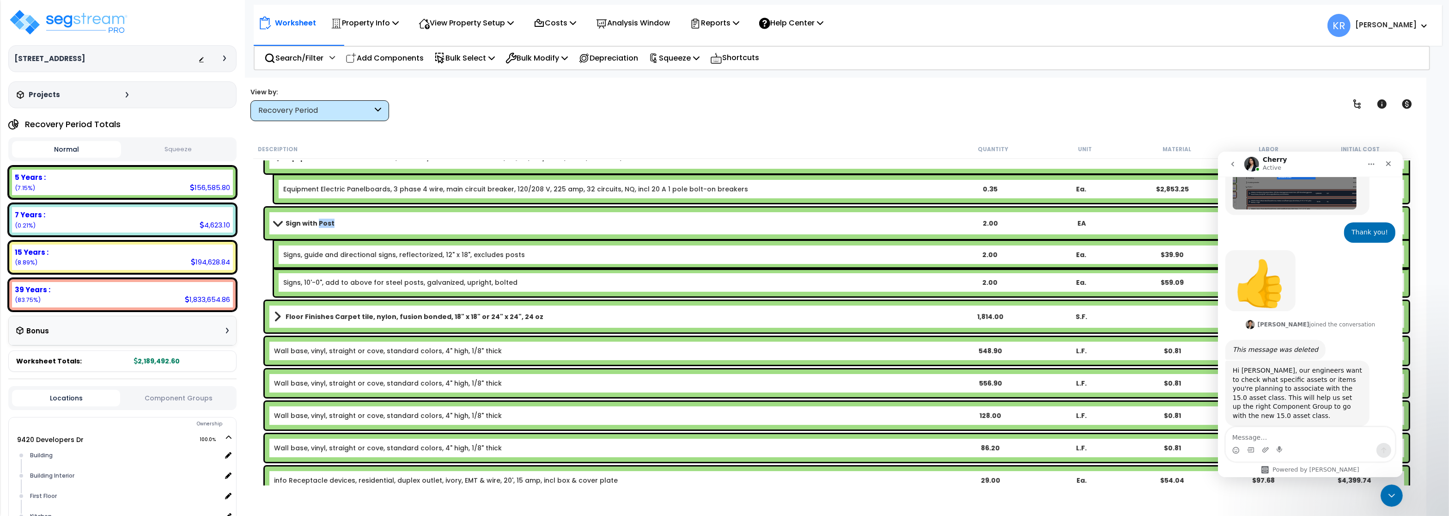
scroll to position [654, 0]
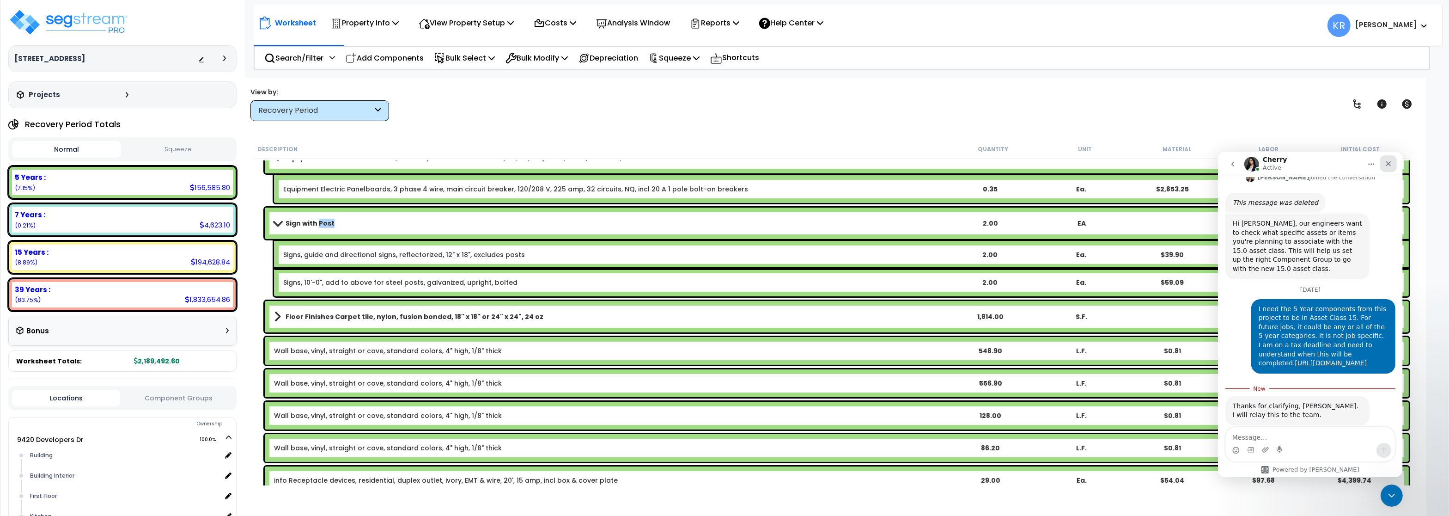
click at [1388, 161] on icon "Close" at bounding box center [1387, 162] width 7 height 7
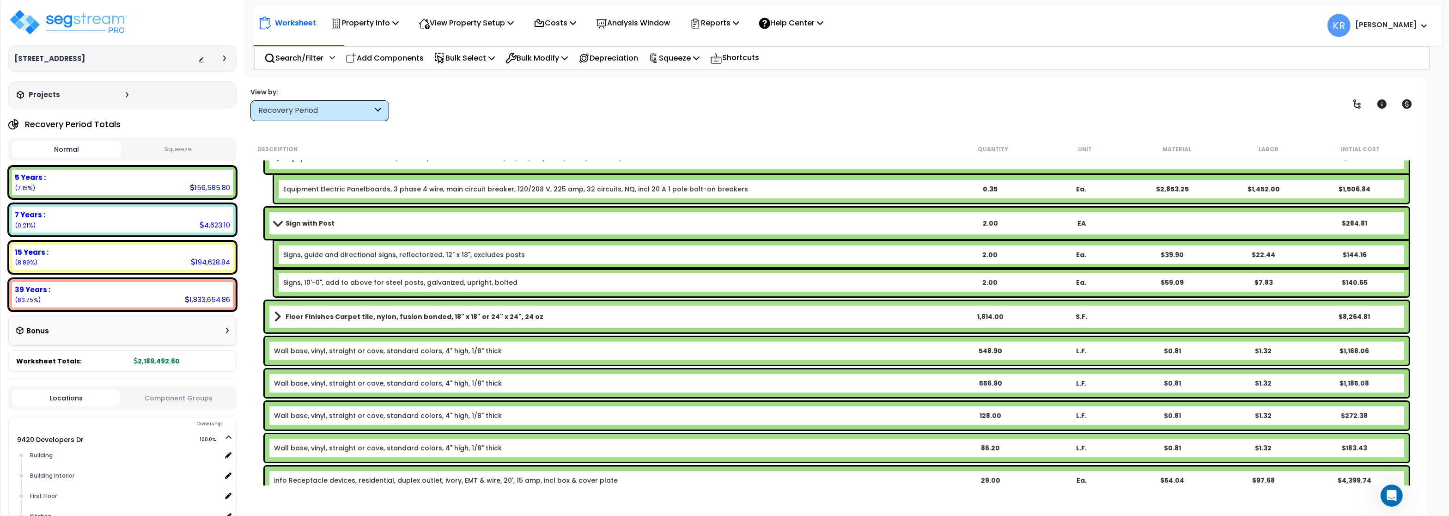
click at [303, 112] on div "Recovery Period" at bounding box center [315, 110] width 114 height 11
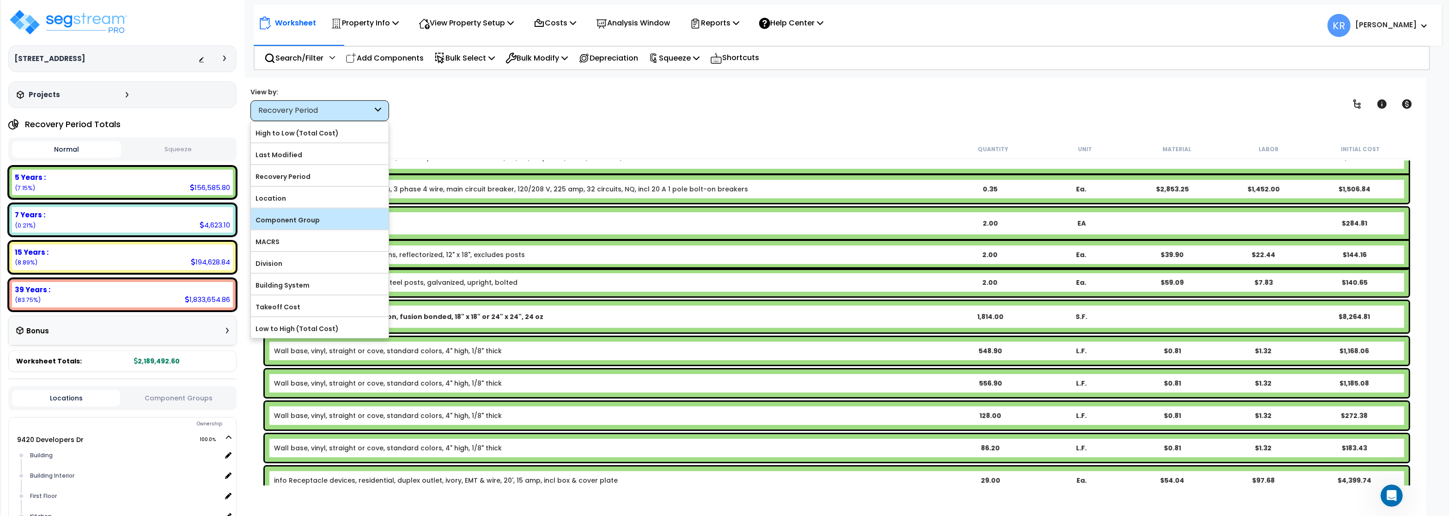
click at [286, 214] on label "Component Group" at bounding box center [320, 220] width 138 height 14
click at [0, 0] on input "Component Group" at bounding box center [0, 0] width 0 height 0
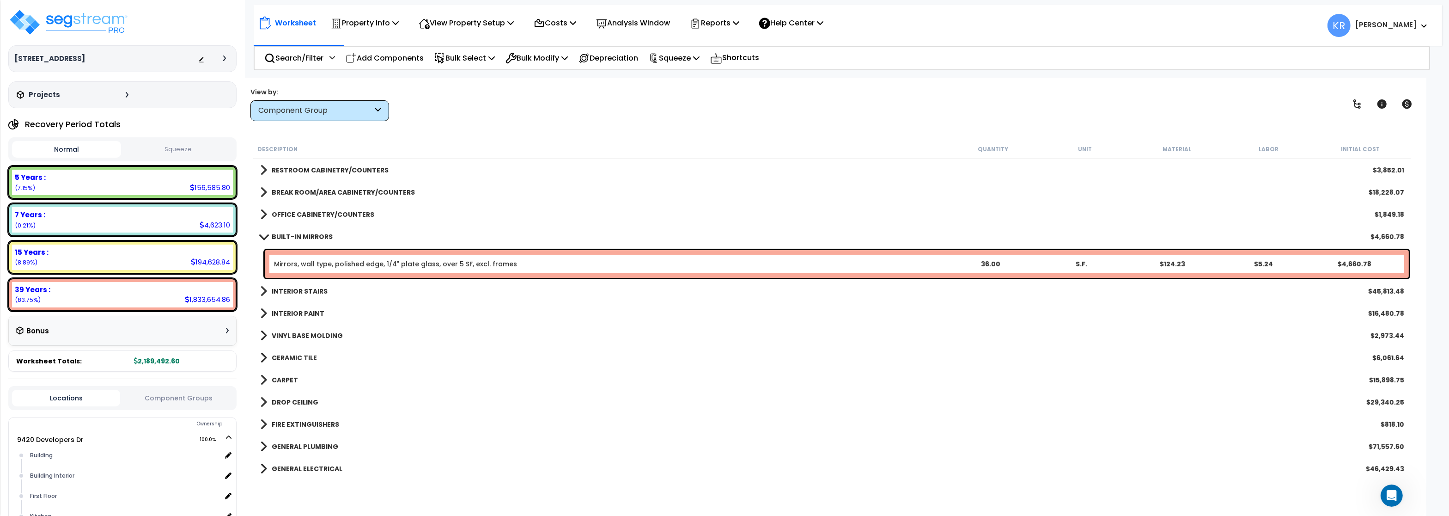
scroll to position [0, 0]
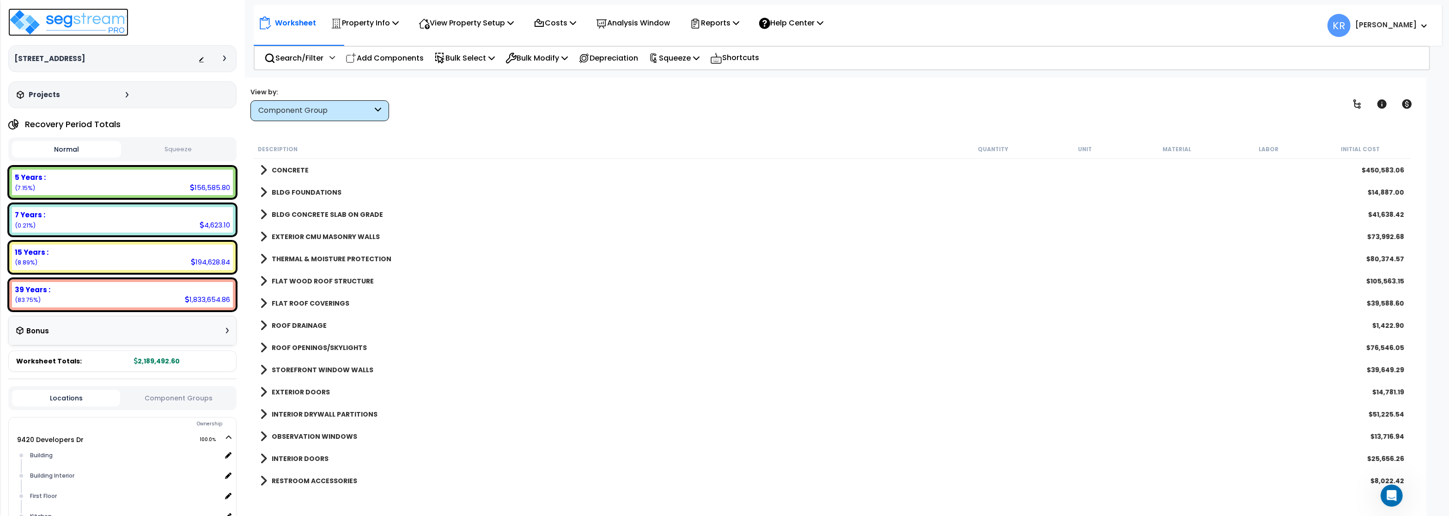
click at [57, 24] on img at bounding box center [68, 22] width 120 height 28
